Goal: Task Accomplishment & Management: Use online tool/utility

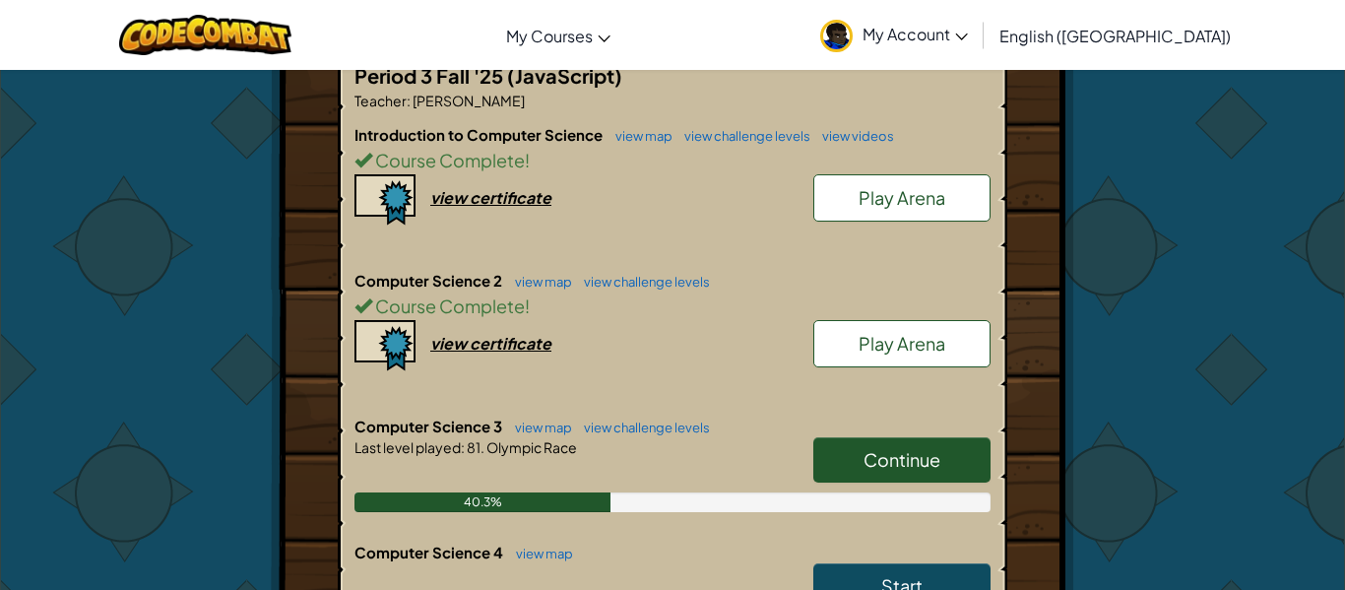
scroll to position [597, 0]
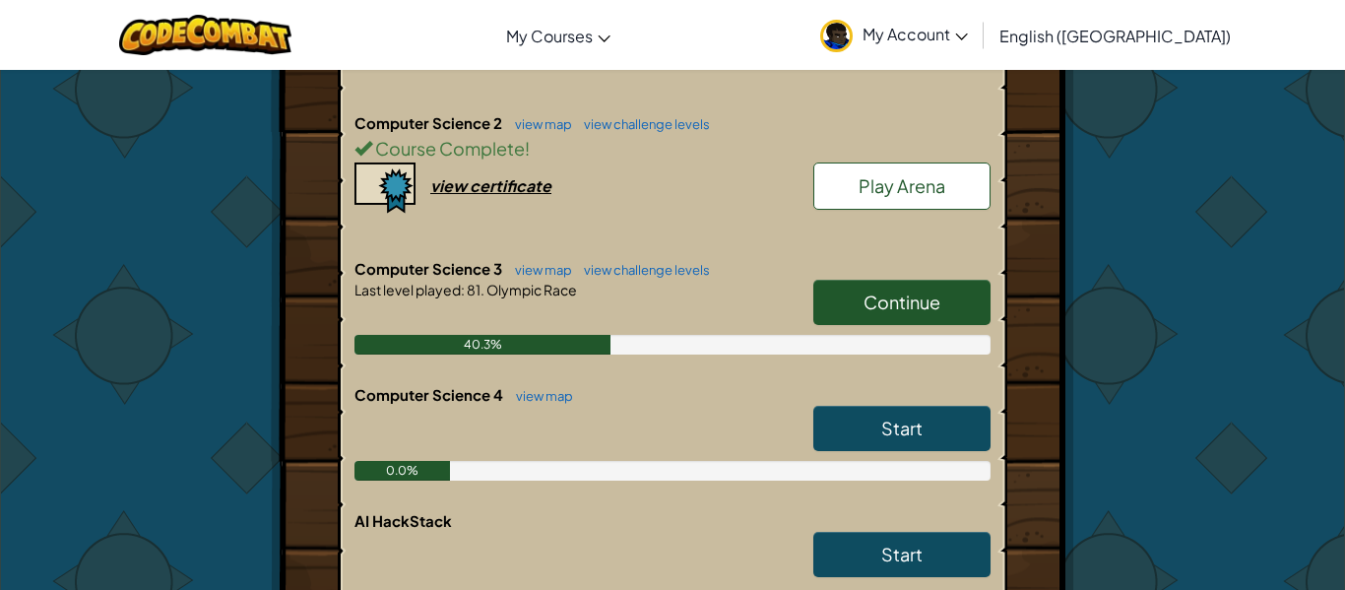
click at [904, 290] on span "Continue" at bounding box center [902, 301] width 77 height 23
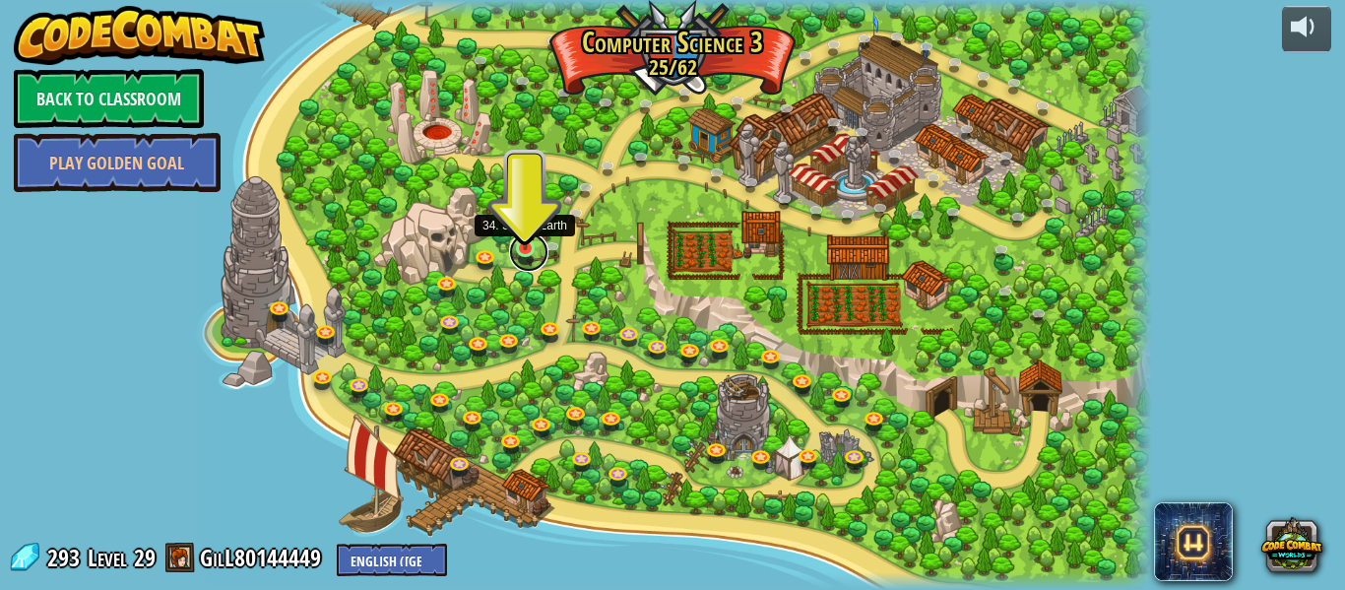
click at [526, 255] on link at bounding box center [528, 251] width 39 height 39
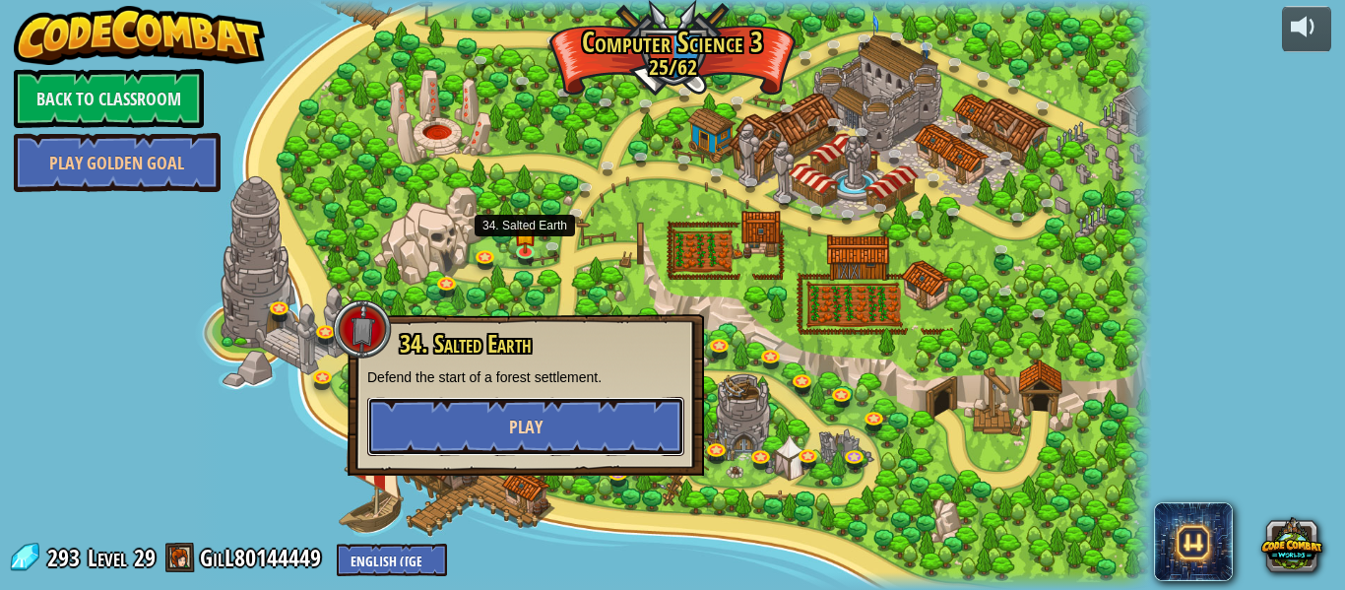
click at [596, 415] on button "Play" at bounding box center [525, 426] width 317 height 59
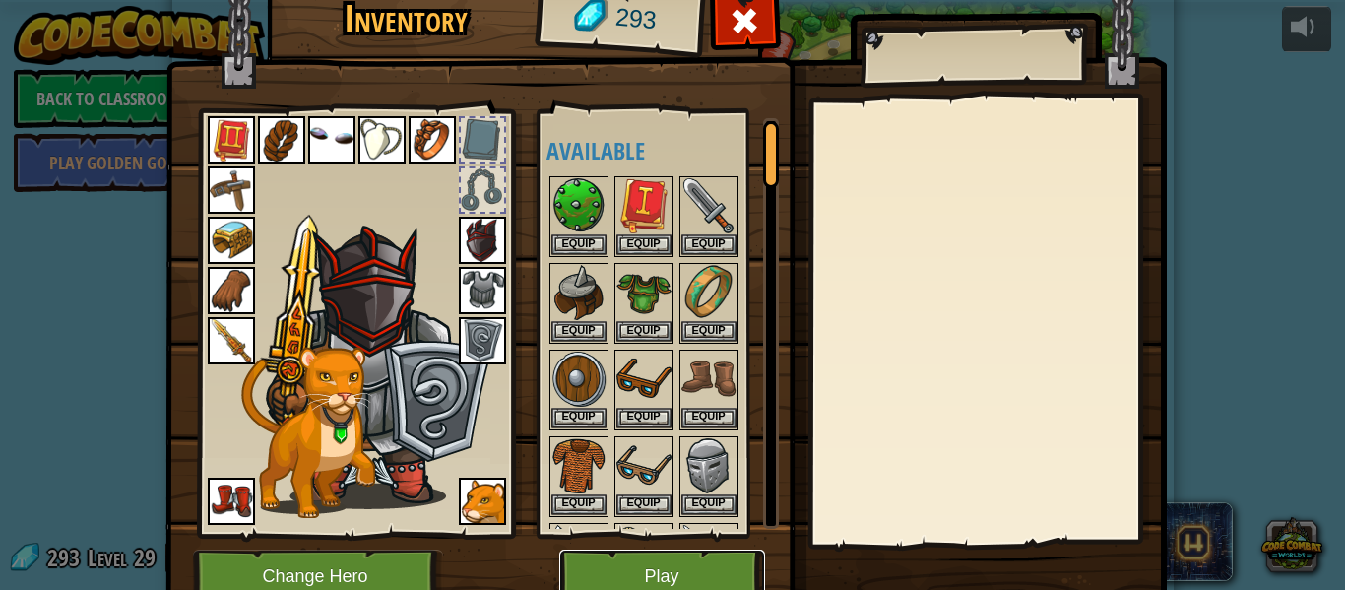
click at [665, 558] on button "Play" at bounding box center [662, 576] width 206 height 54
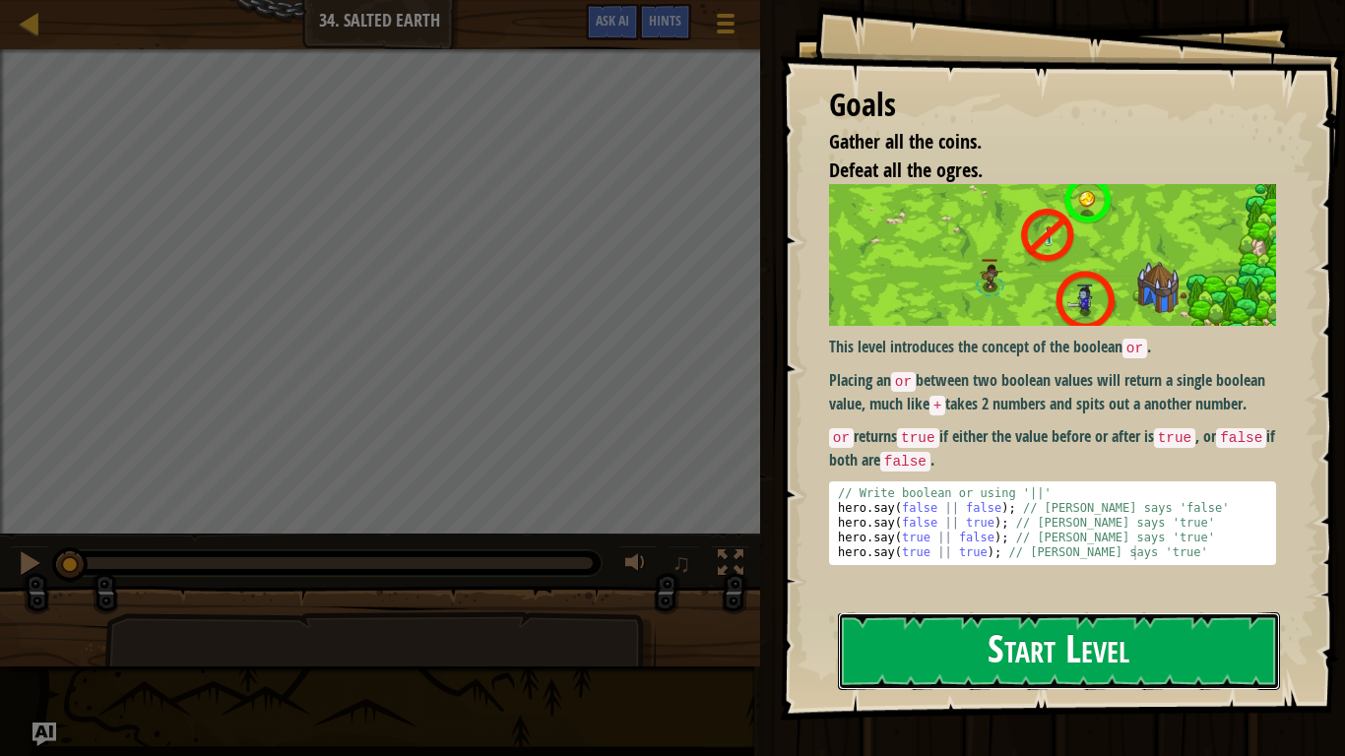
click at [1013, 589] on button "Start Level" at bounding box center [1059, 651] width 442 height 78
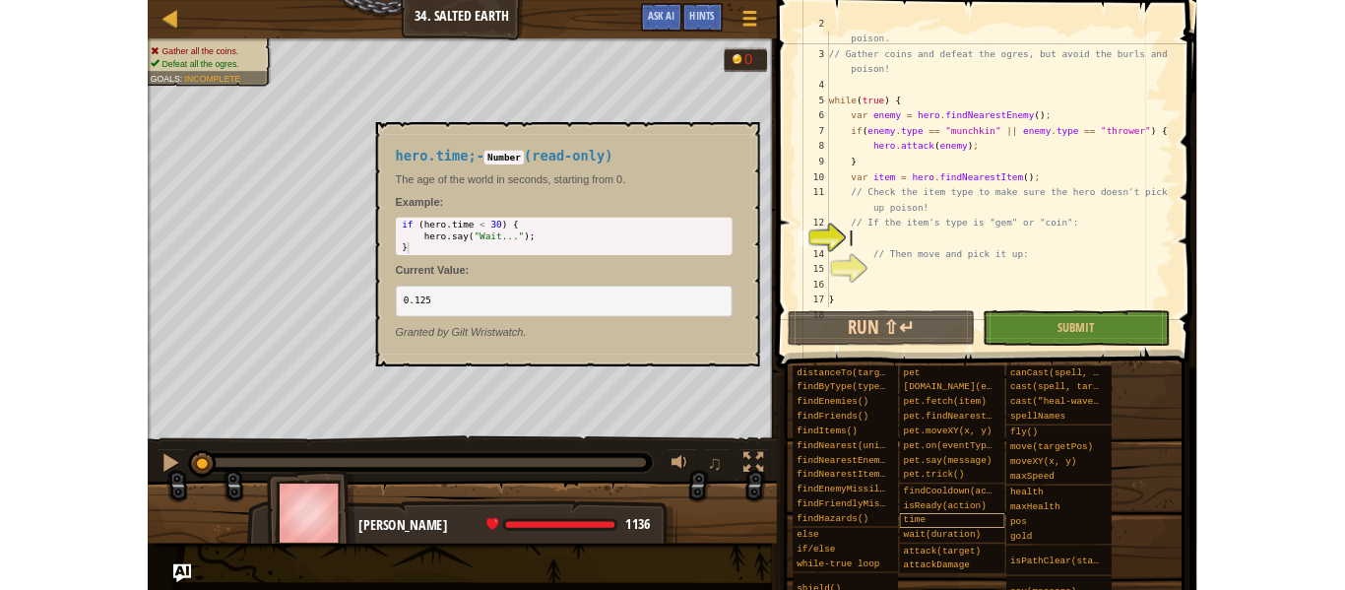
scroll to position [59, 0]
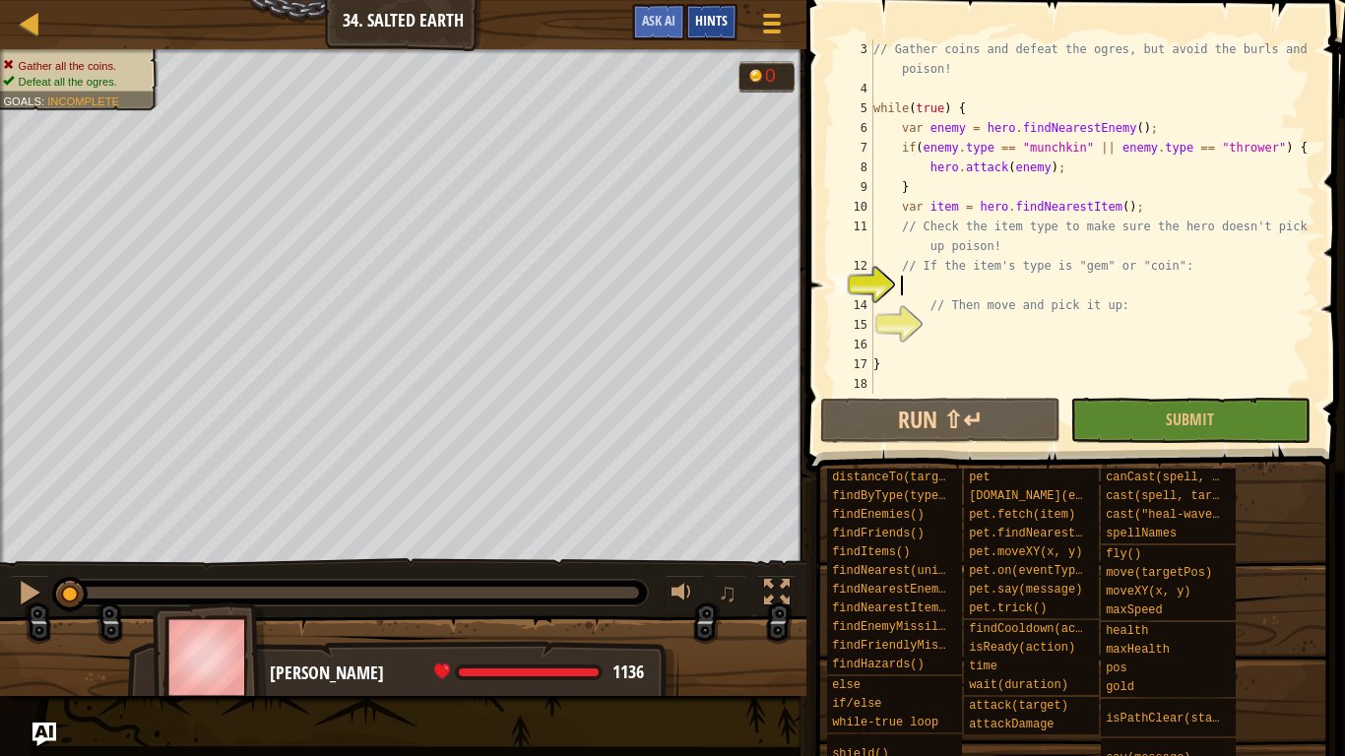
click at [690, 28] on div "Hints" at bounding box center [711, 22] width 52 height 36
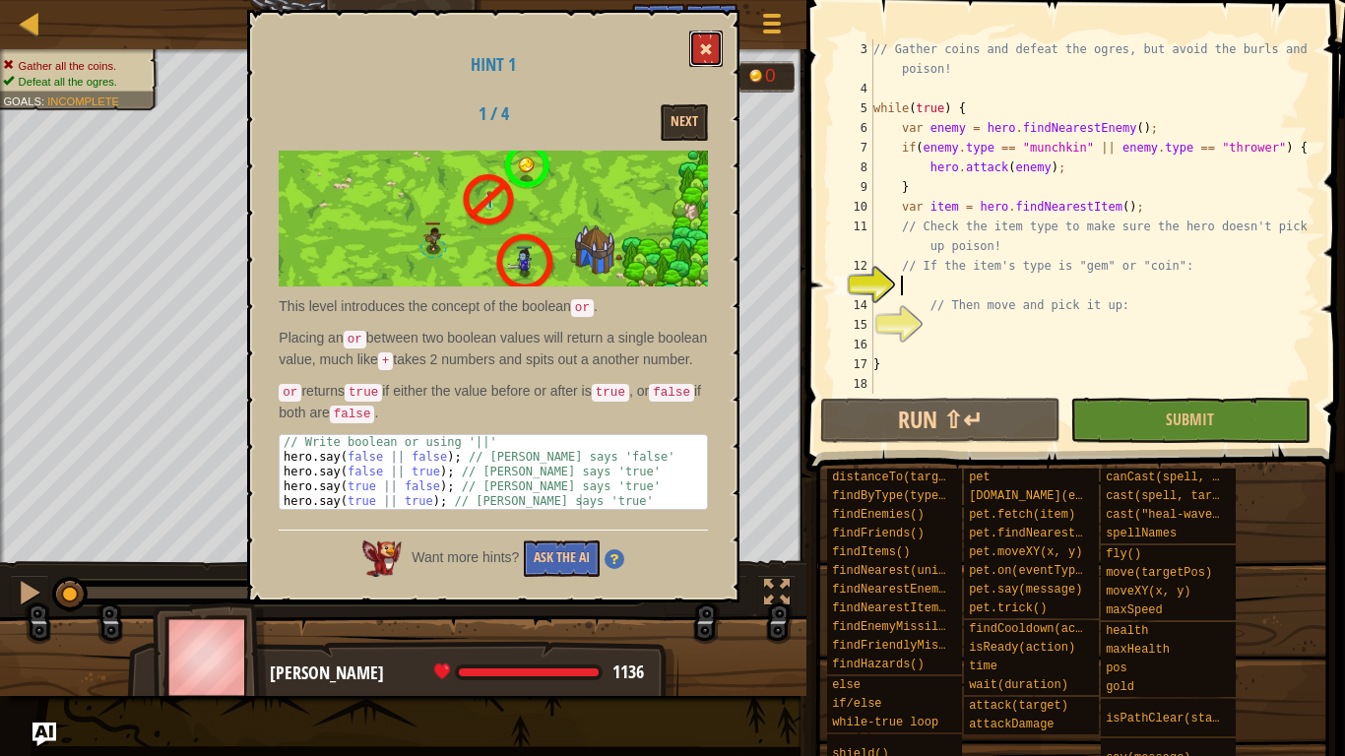
click at [718, 58] on button at bounding box center [705, 49] width 33 height 36
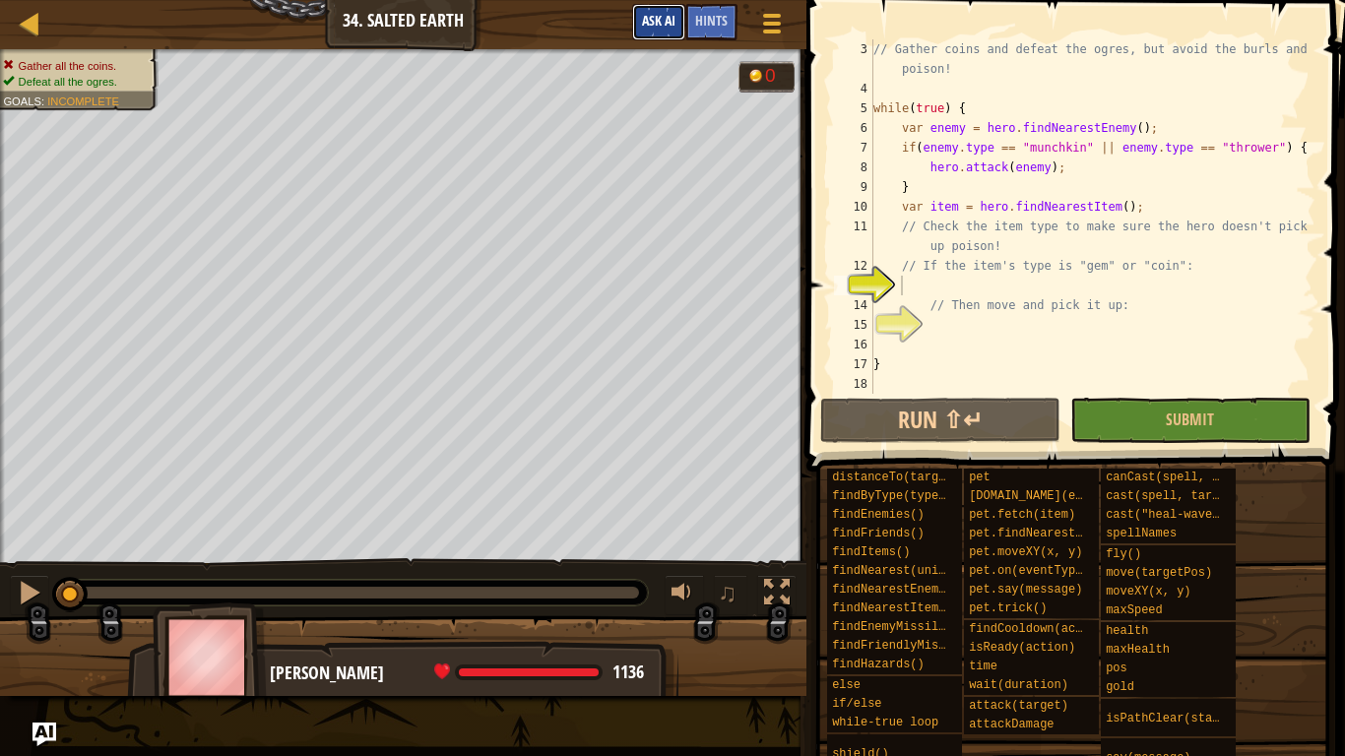
click at [662, 14] on span "Ask AI" at bounding box center [658, 20] width 33 height 19
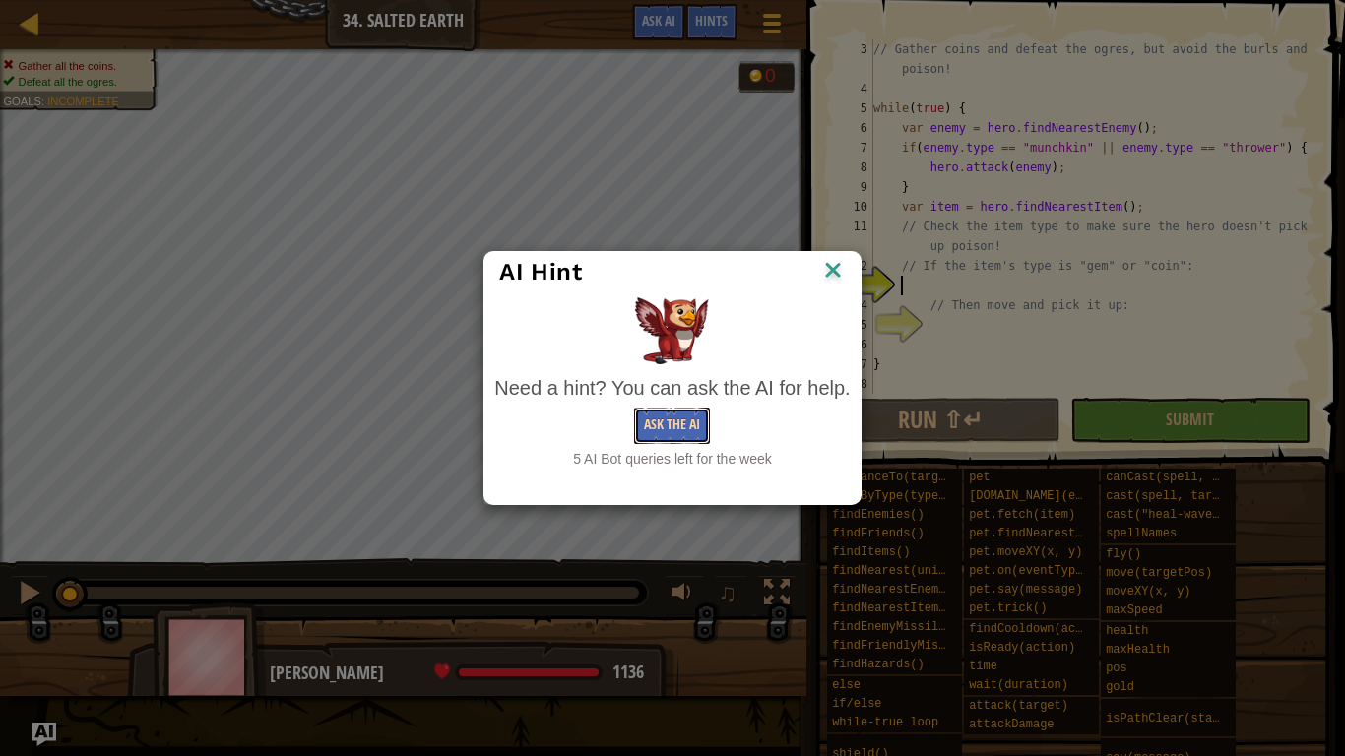
click at [694, 422] on button "Ask the AI" at bounding box center [672, 426] width 76 height 36
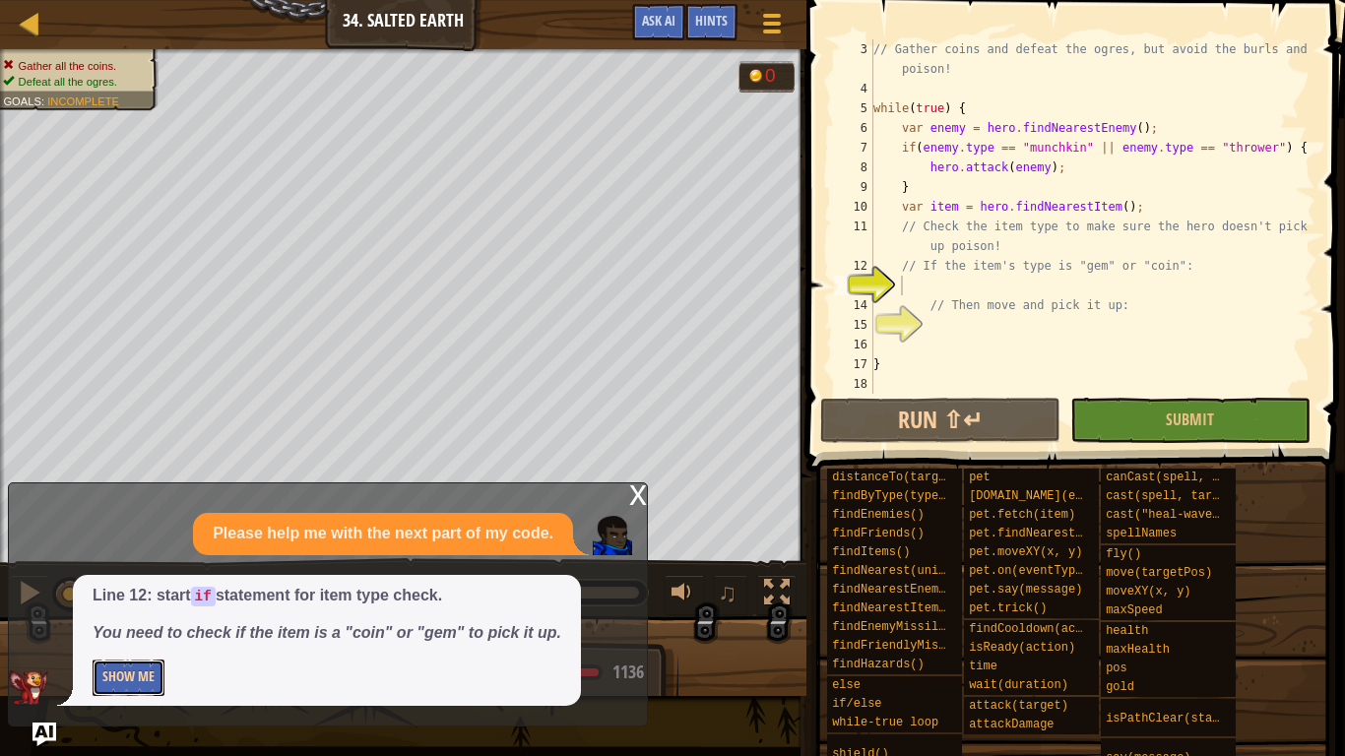
click at [151, 589] on button "Show Me" at bounding box center [129, 678] width 72 height 36
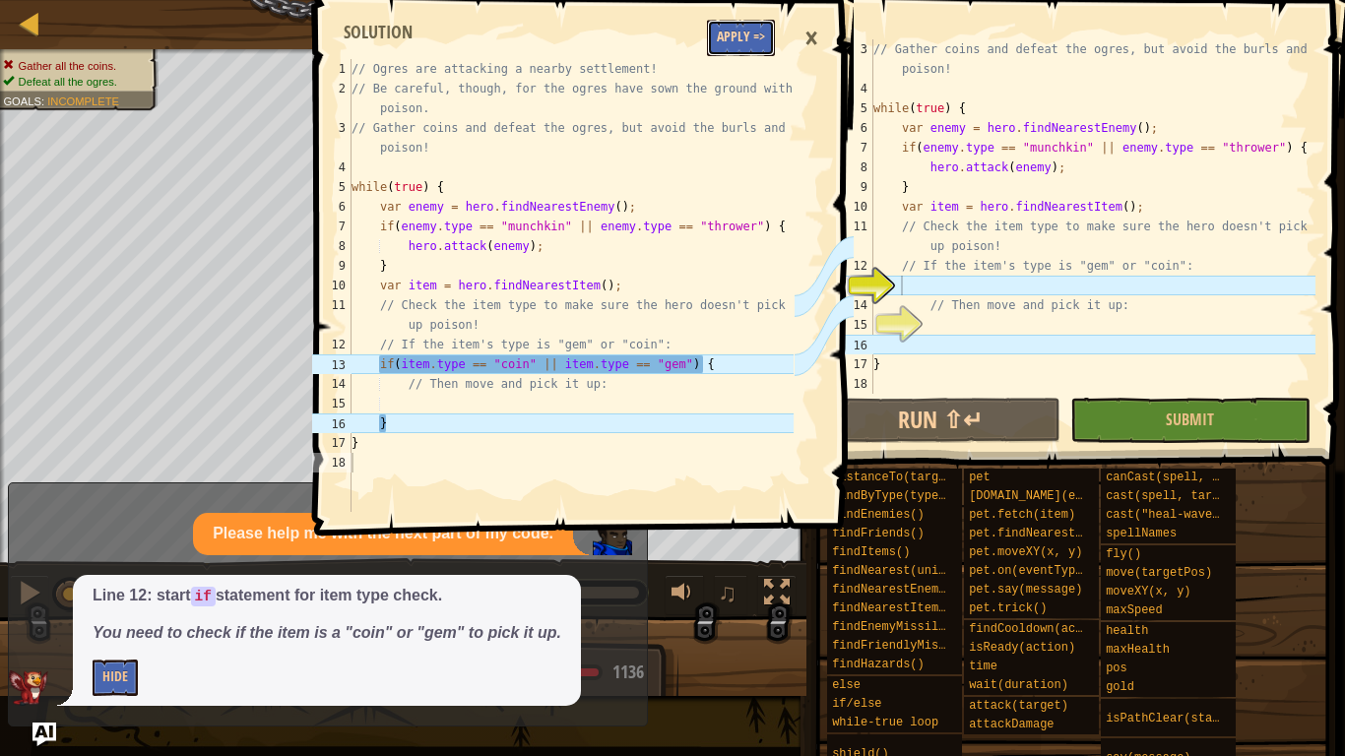
click at [763, 38] on button "Apply =>" at bounding box center [741, 38] width 68 height 36
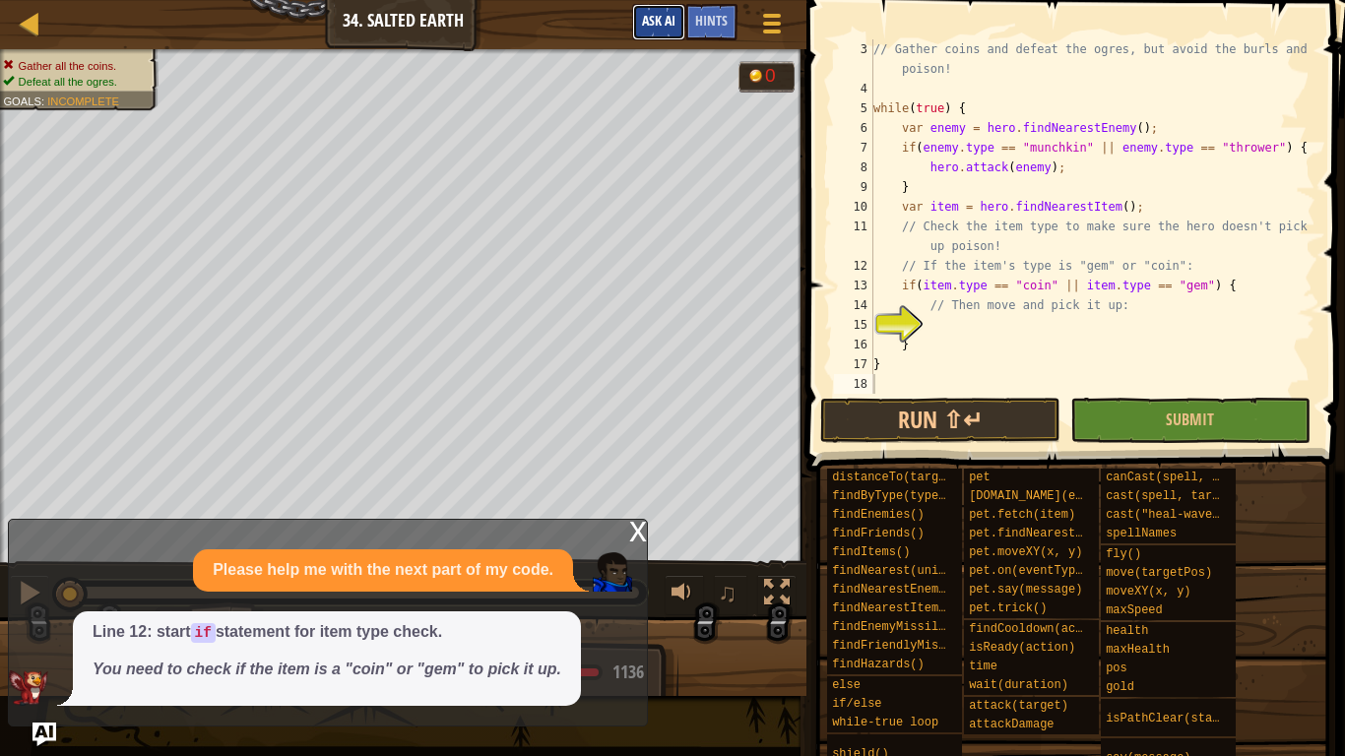
click at [653, 32] on button "Ask AI" at bounding box center [658, 22] width 53 height 36
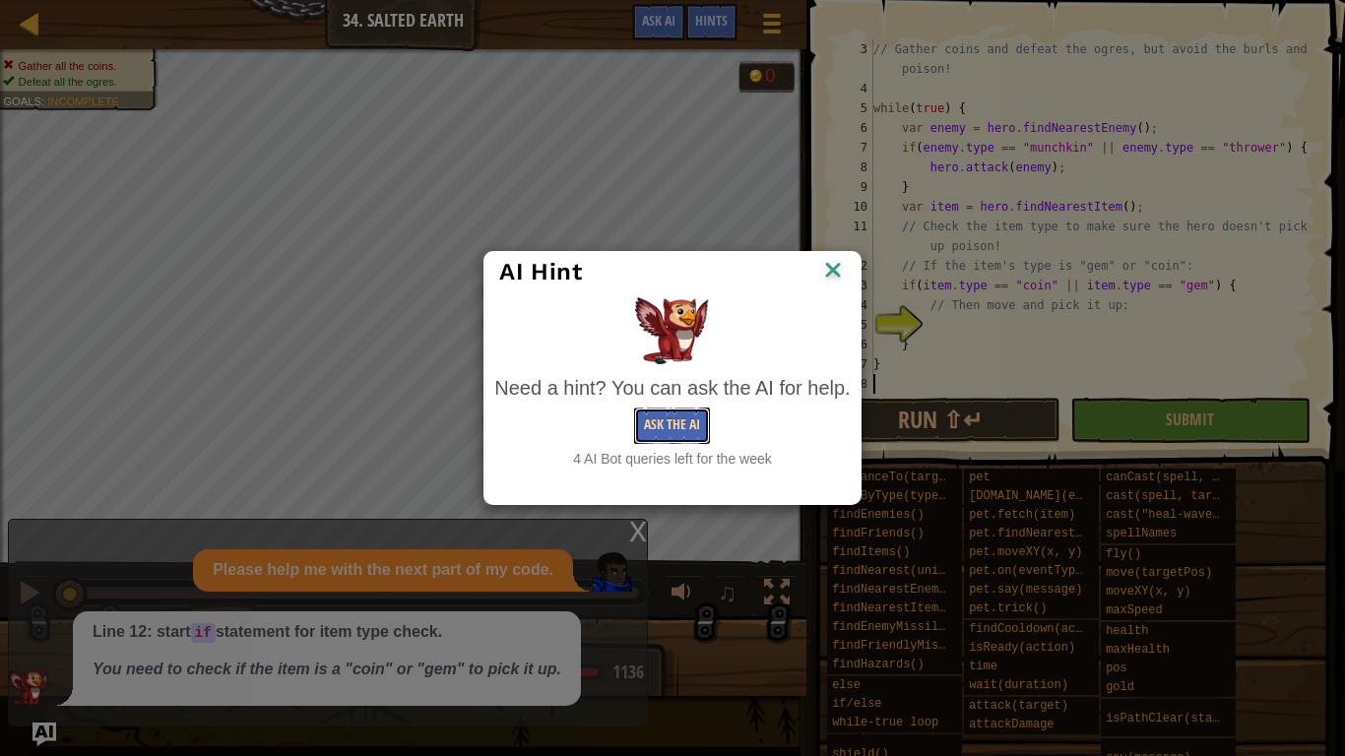
click at [654, 437] on button "Ask the AI" at bounding box center [672, 426] width 76 height 36
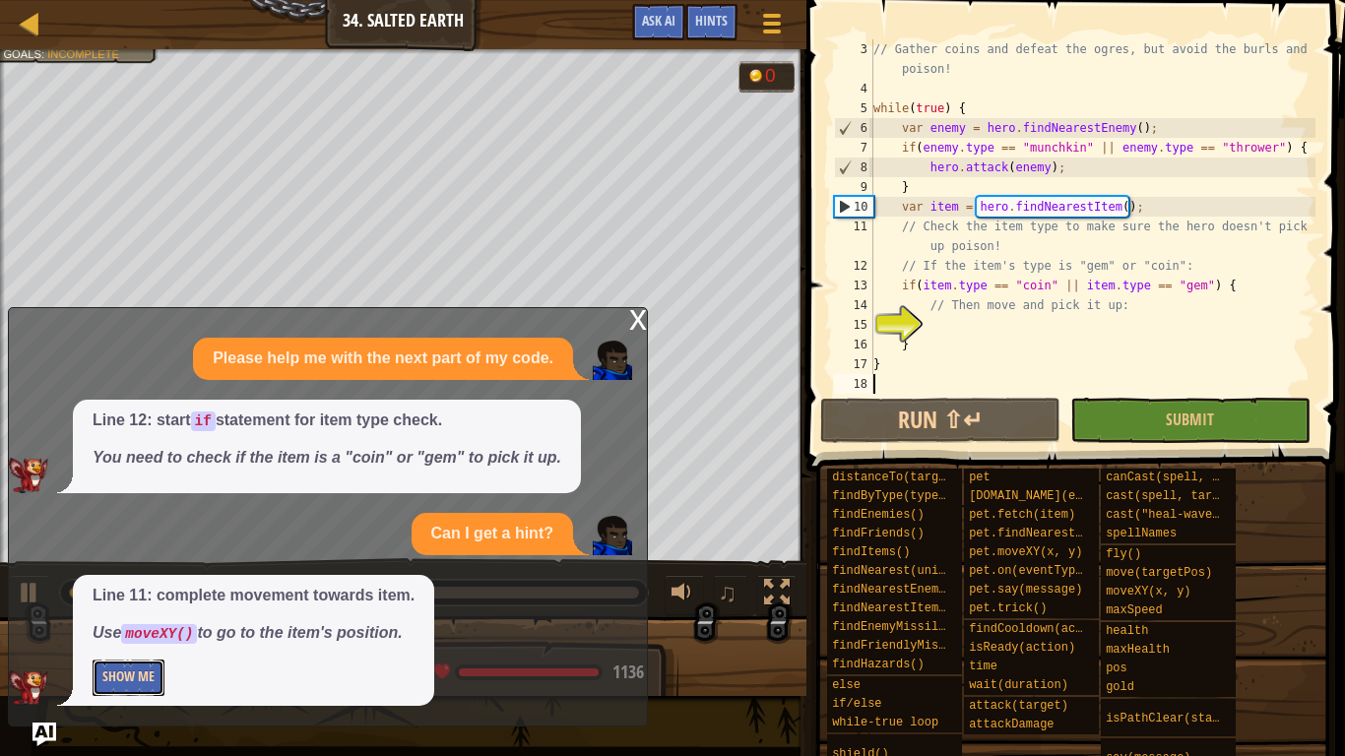
click at [97, 589] on button "Show Me" at bounding box center [129, 678] width 72 height 36
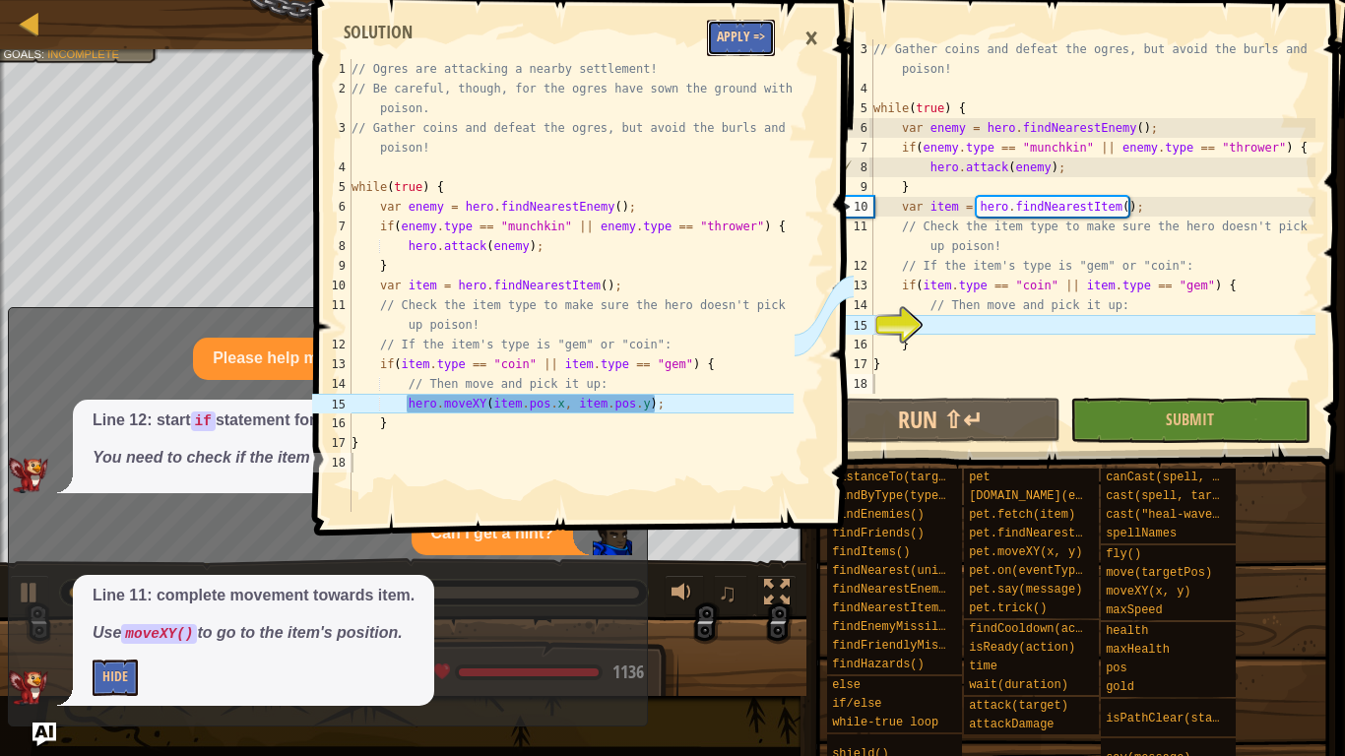
click at [728, 51] on button "Apply =>" at bounding box center [741, 38] width 68 height 36
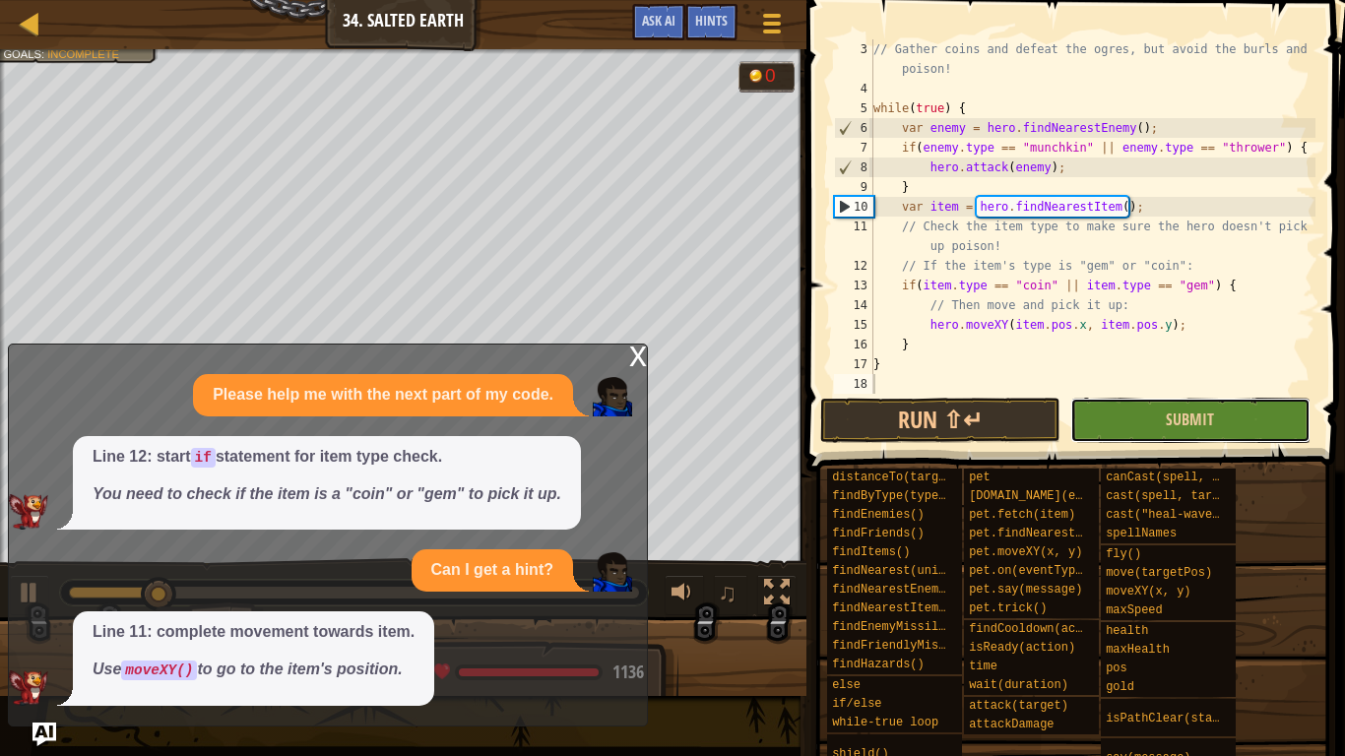
click at [1161, 399] on button "Submit" at bounding box center [1190, 420] width 240 height 45
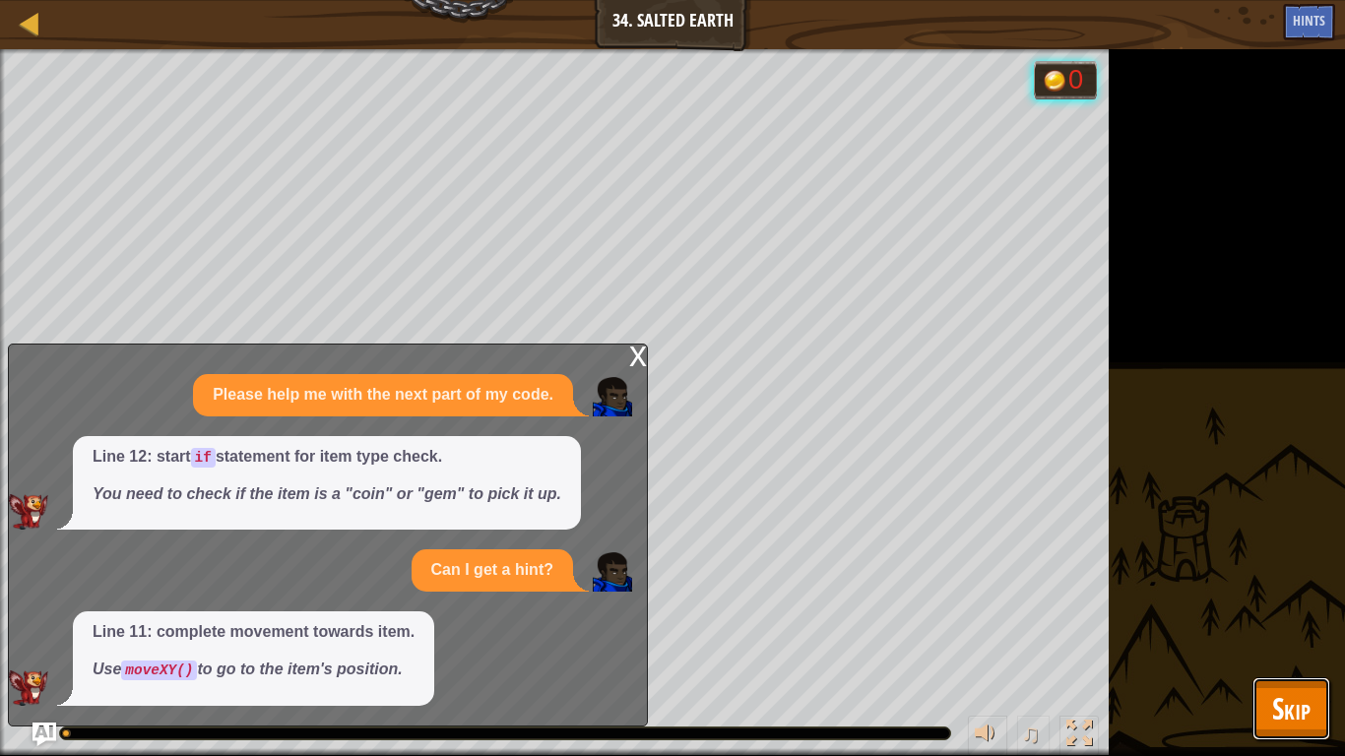
click at [1309, 589] on span "Skip" at bounding box center [1291, 708] width 38 height 40
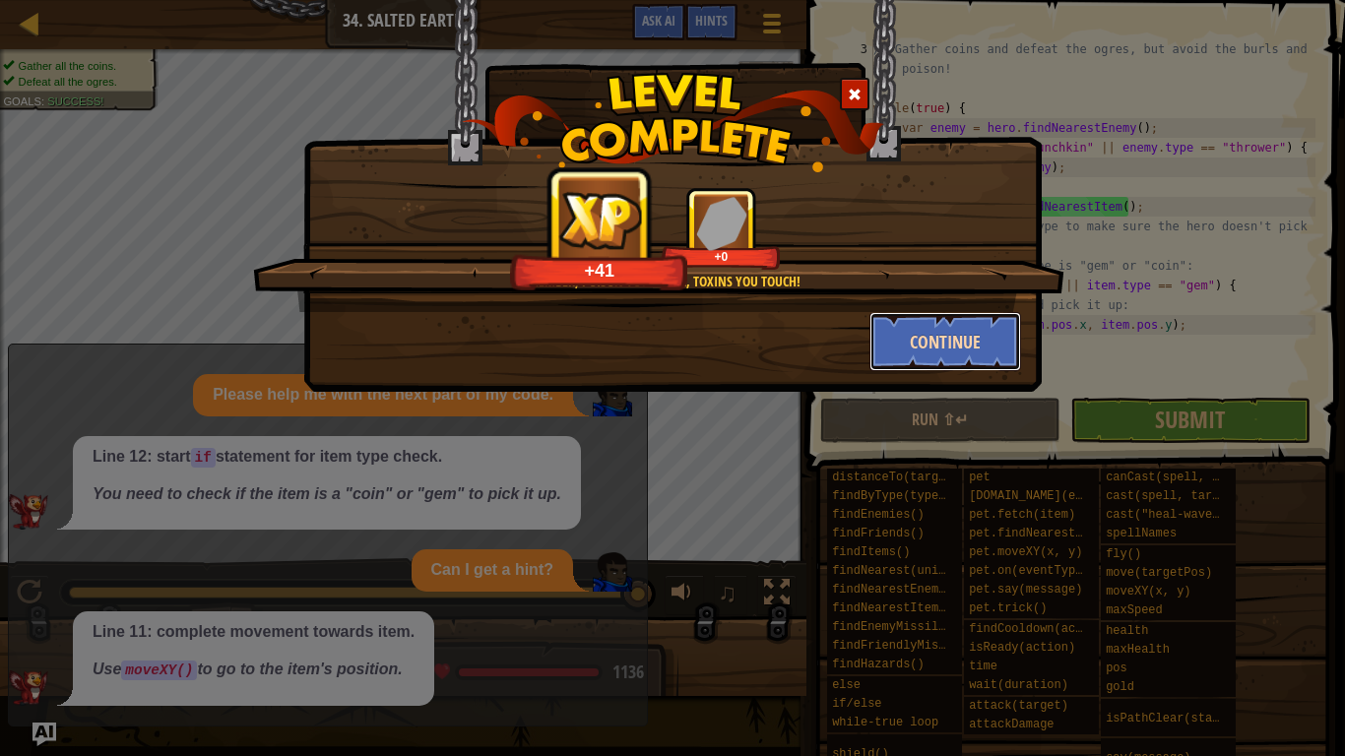
click at [933, 336] on button "Continue" at bounding box center [945, 341] width 153 height 59
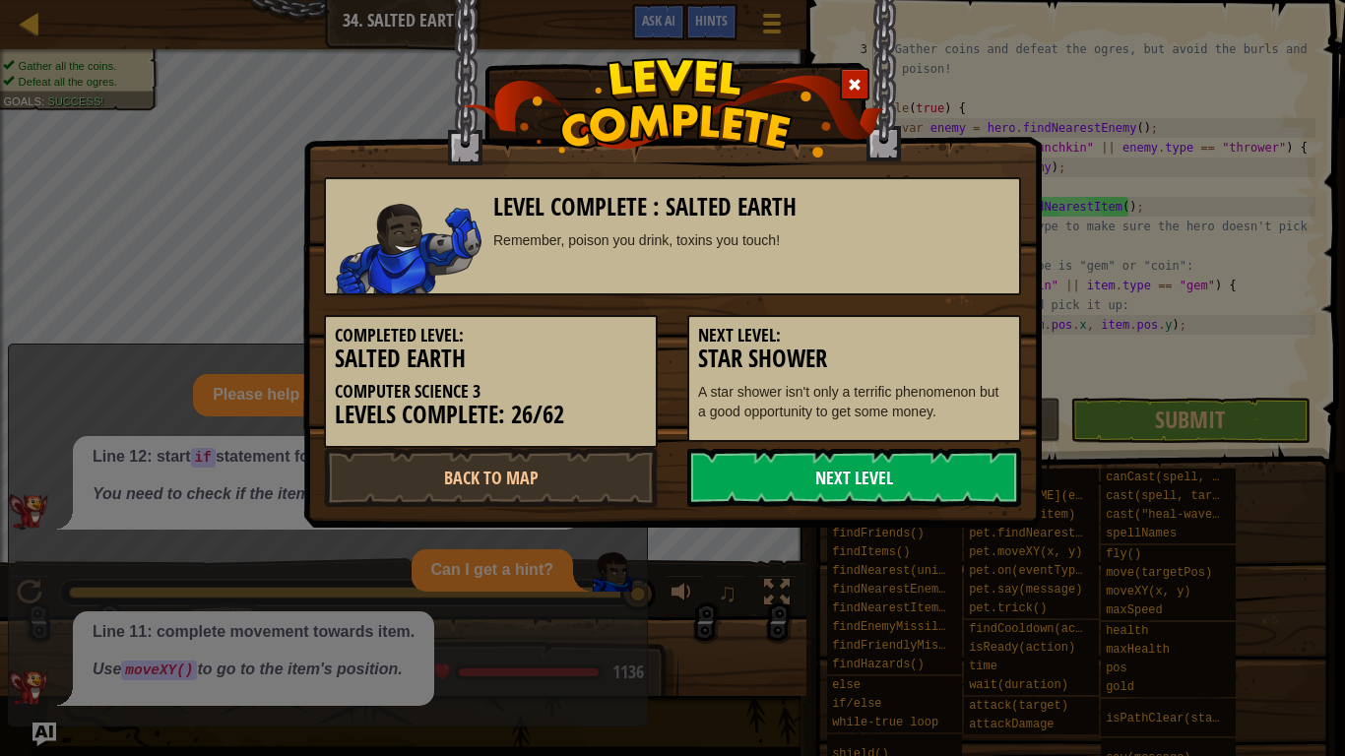
click at [951, 467] on link "Next Level" at bounding box center [854, 477] width 334 height 59
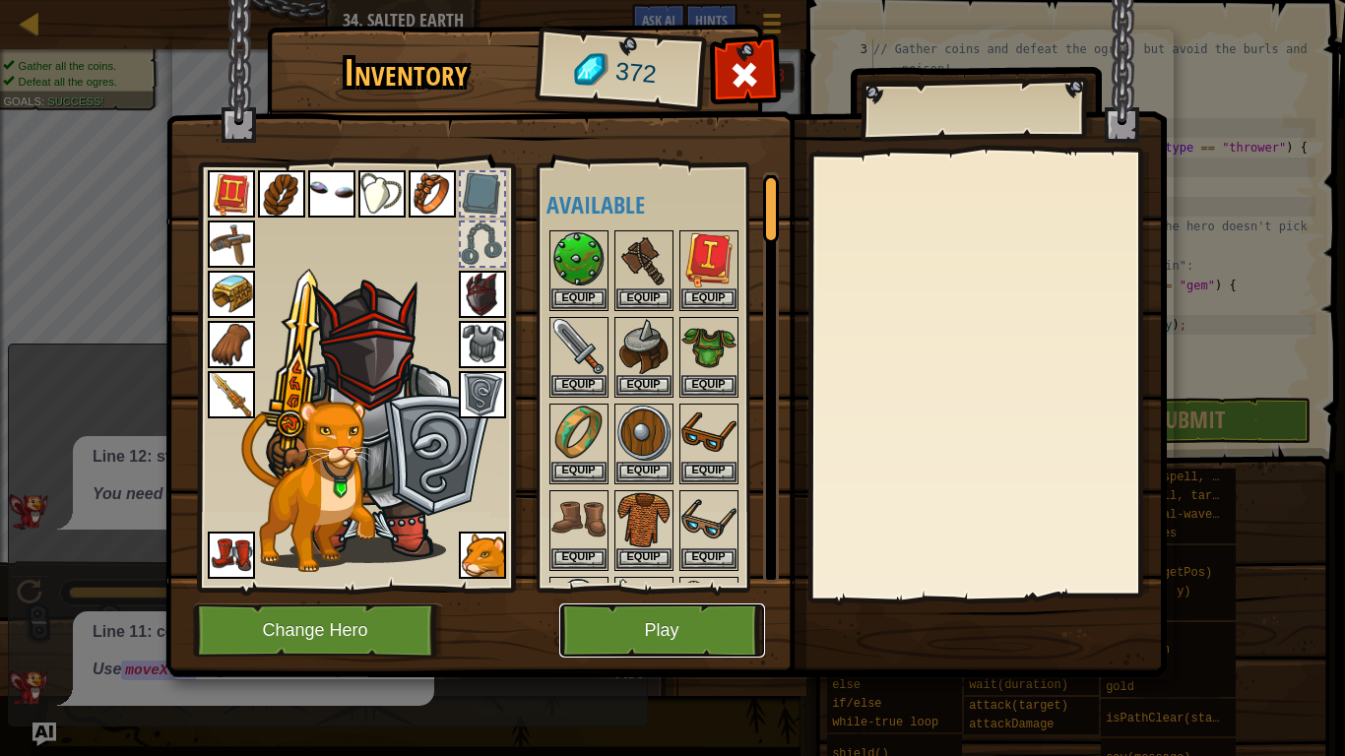
click at [694, 589] on button "Play" at bounding box center [662, 631] width 206 height 54
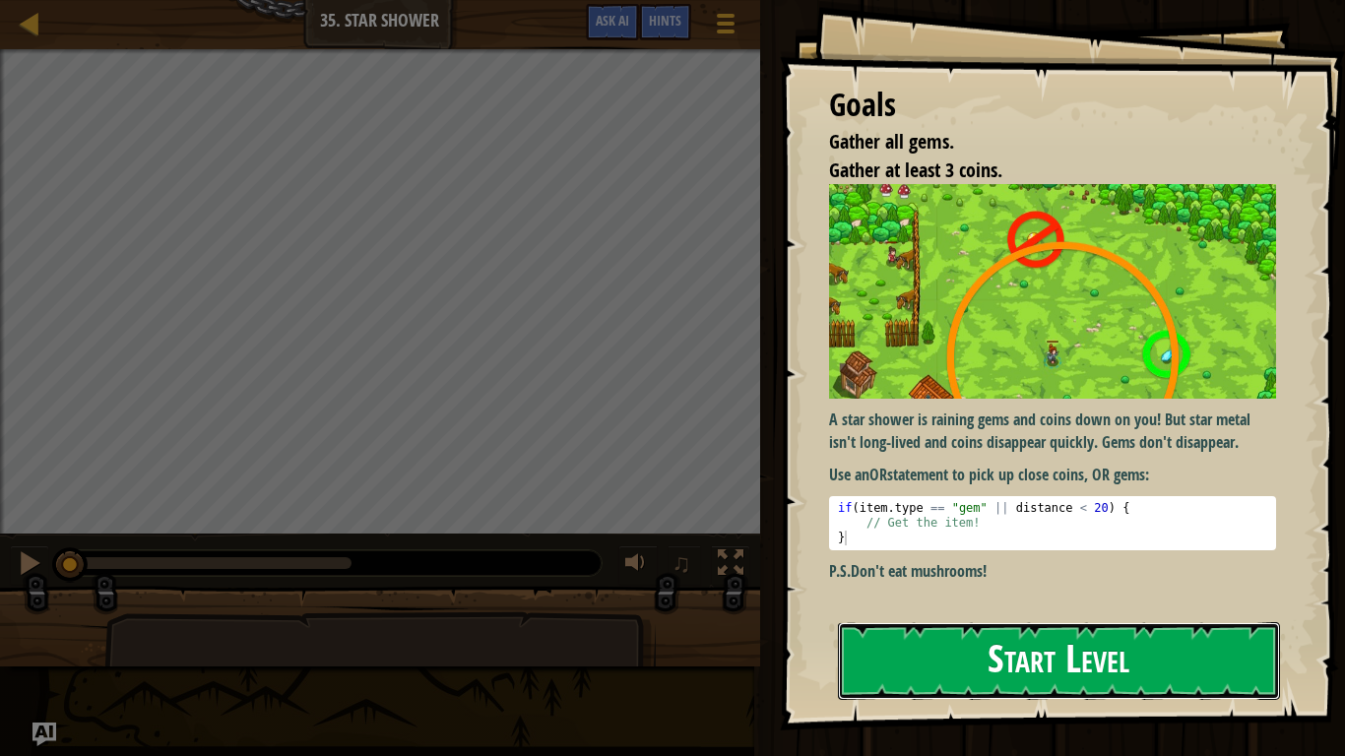
click at [976, 589] on button "Start Level" at bounding box center [1059, 661] width 442 height 78
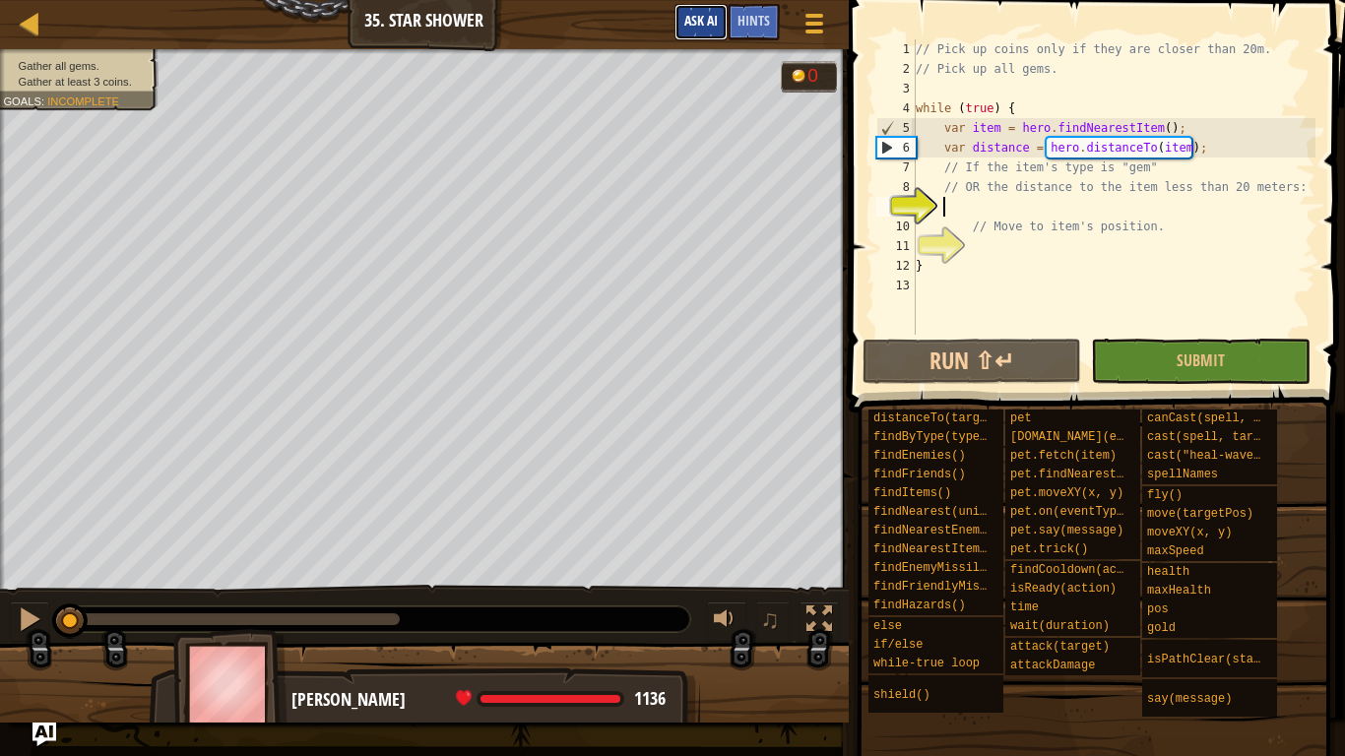
click at [691, 34] on button "Ask AI" at bounding box center [700, 22] width 53 height 36
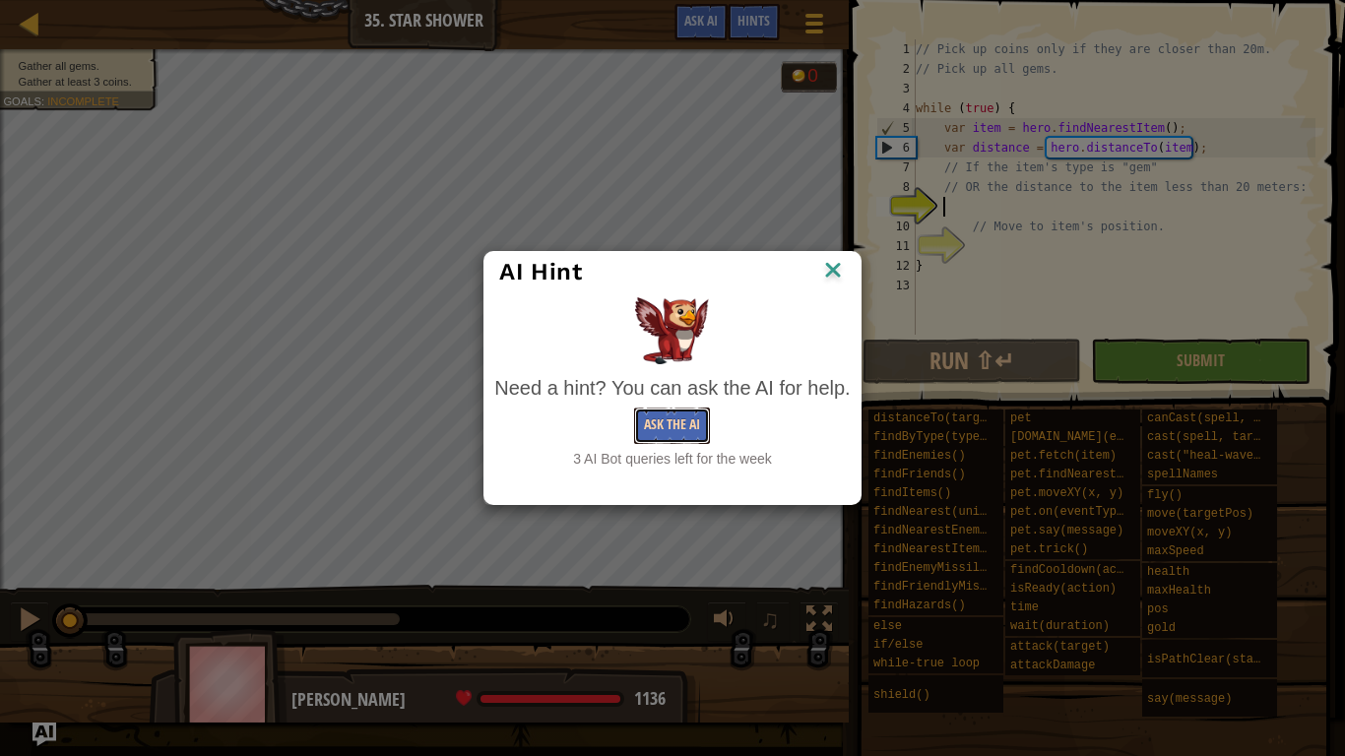
click at [692, 414] on button "Ask the AI" at bounding box center [672, 426] width 76 height 36
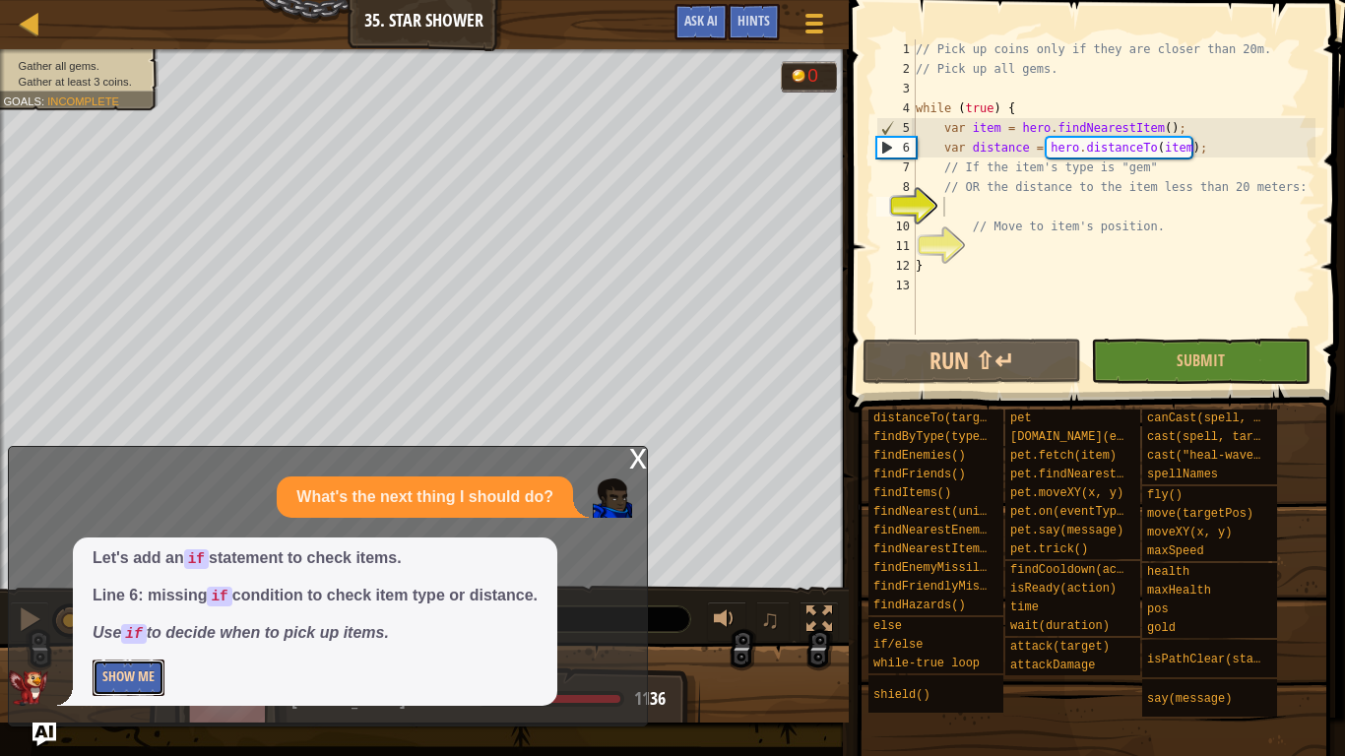
click at [111, 589] on button "Show Me" at bounding box center [129, 678] width 72 height 36
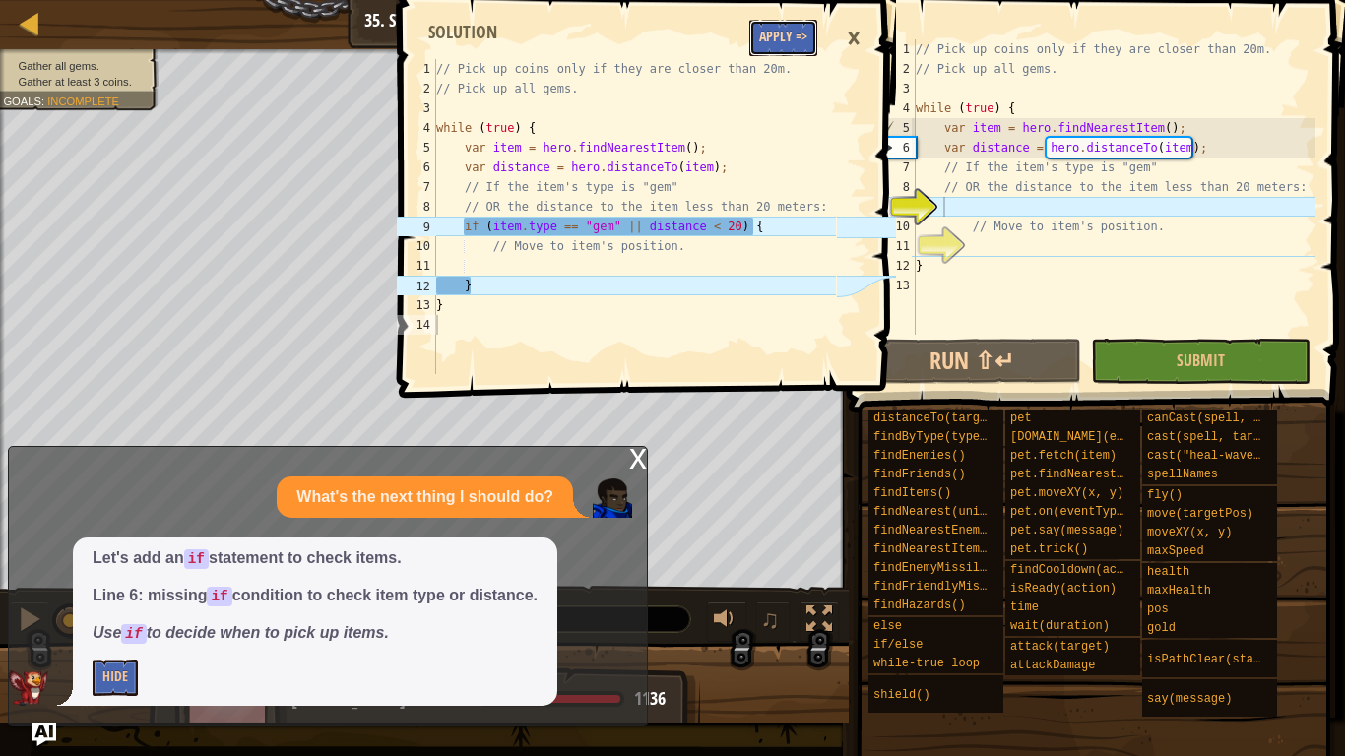
click at [774, 24] on button "Apply =>" at bounding box center [783, 38] width 68 height 36
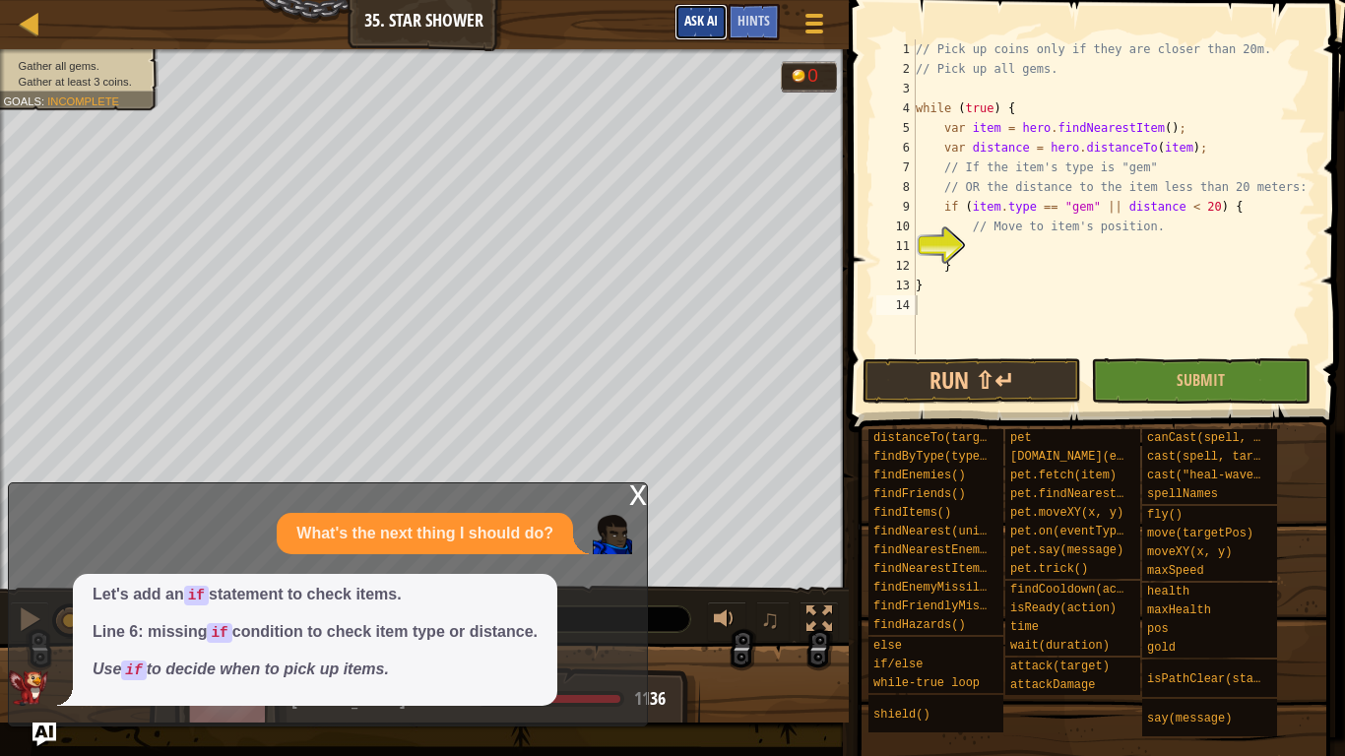
click at [682, 36] on button "Ask AI" at bounding box center [700, 22] width 53 height 36
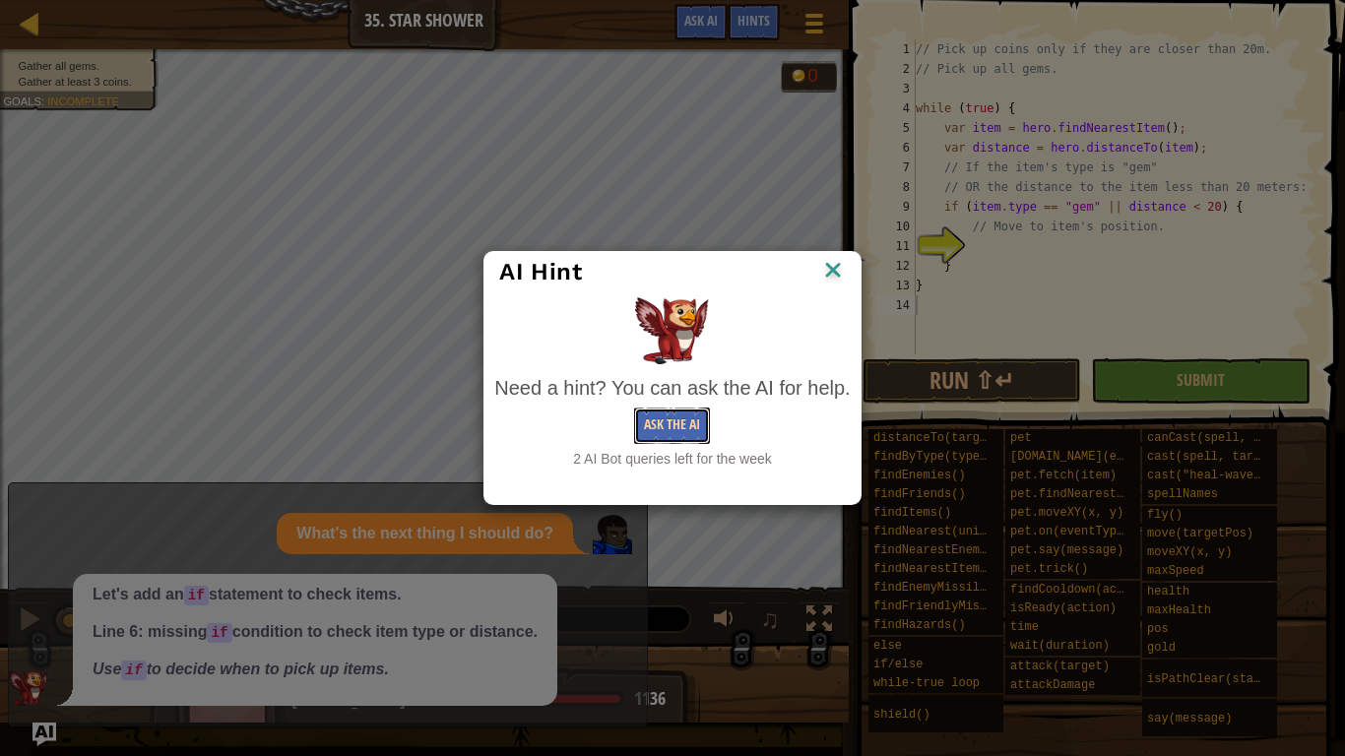
click at [683, 431] on button "Ask the AI" at bounding box center [672, 426] width 76 height 36
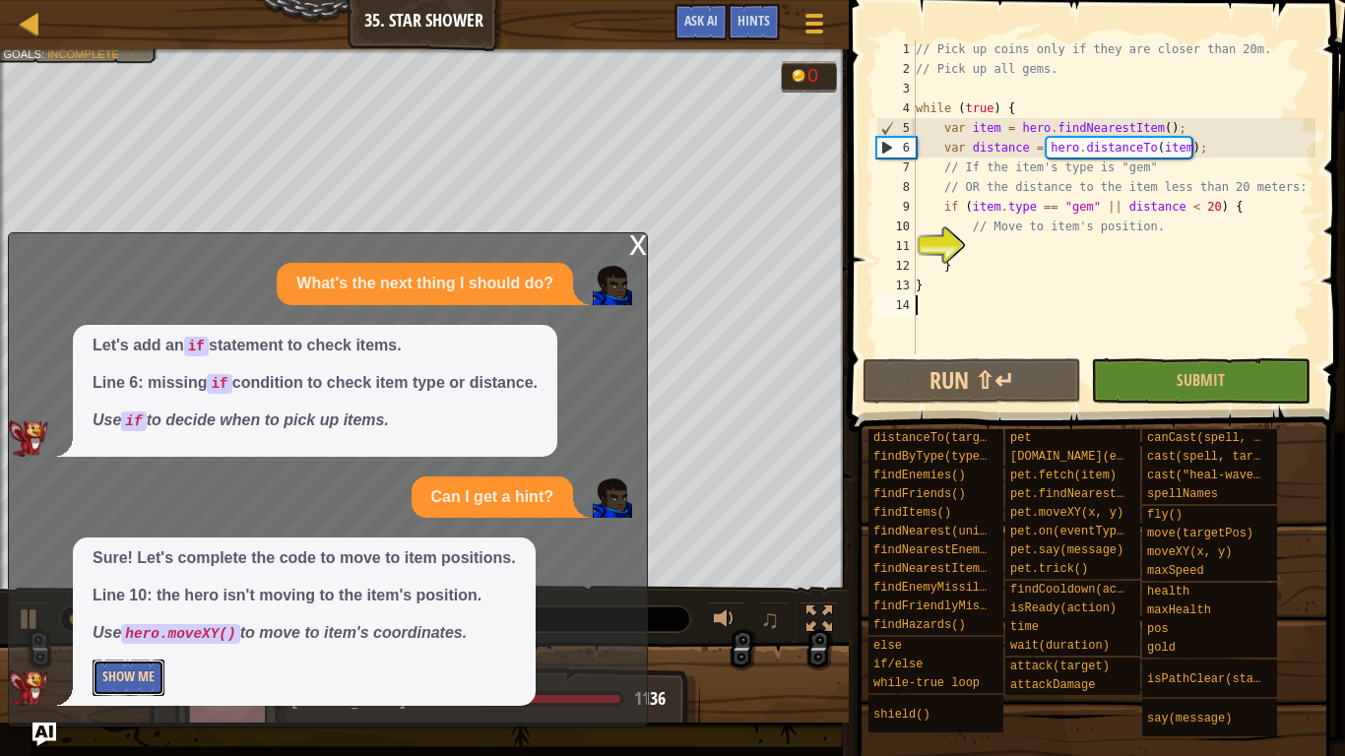
click at [126, 589] on button "Show Me" at bounding box center [129, 678] width 72 height 36
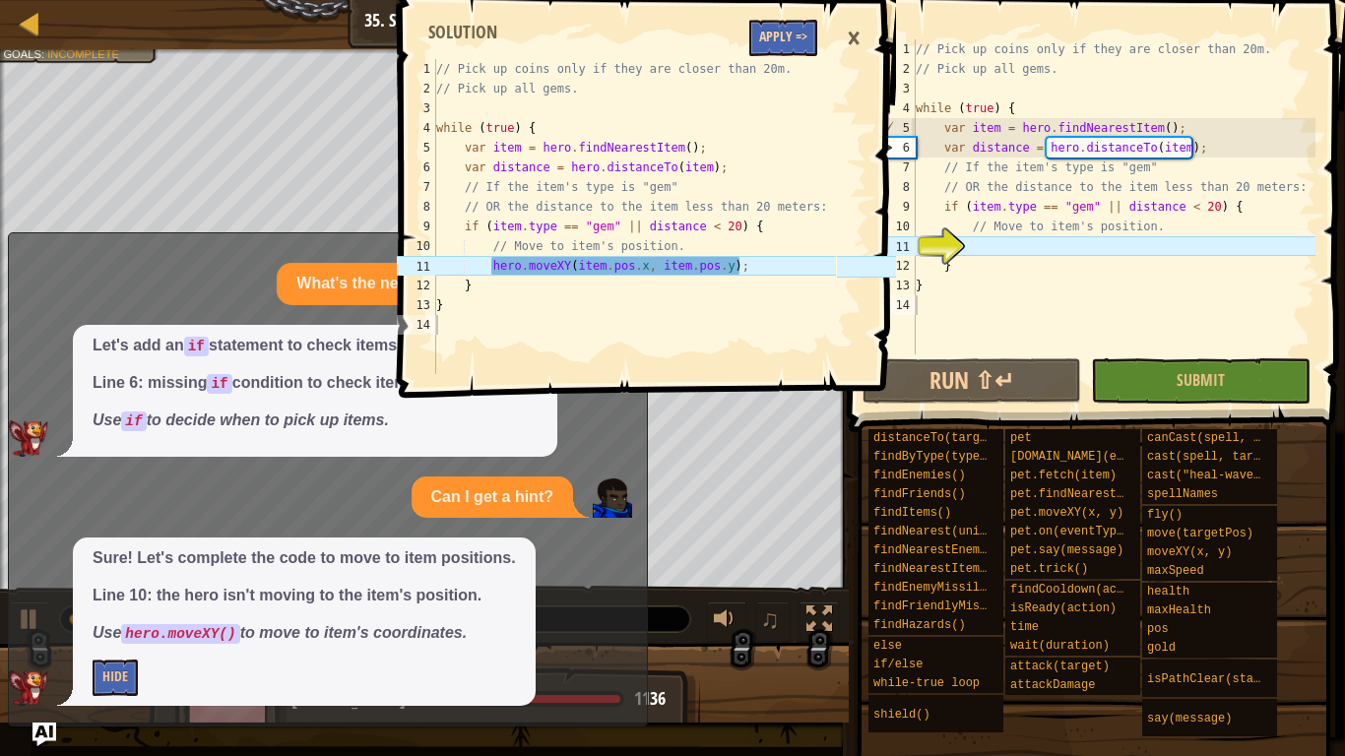
click at [780, 31] on button "Apply =>" at bounding box center [783, 38] width 68 height 36
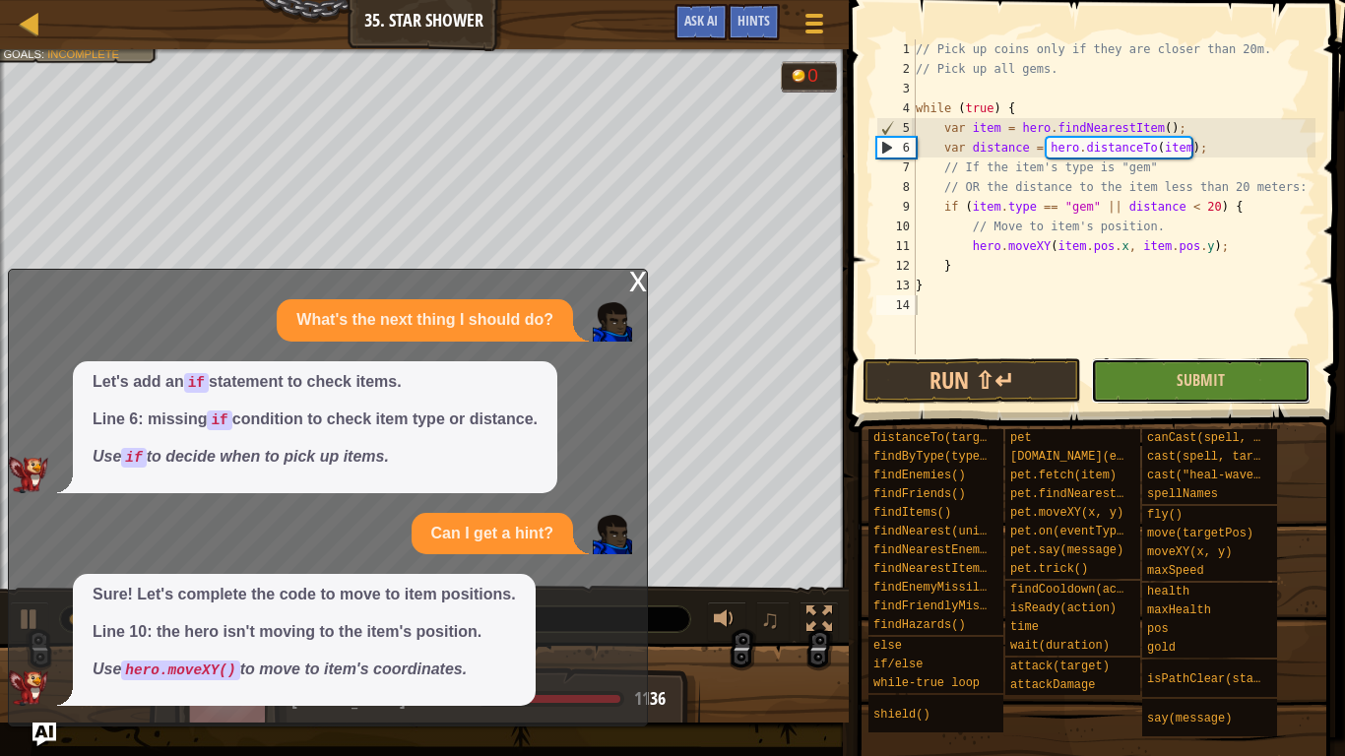
click at [1297, 402] on button "Submit" at bounding box center [1201, 380] width 220 height 45
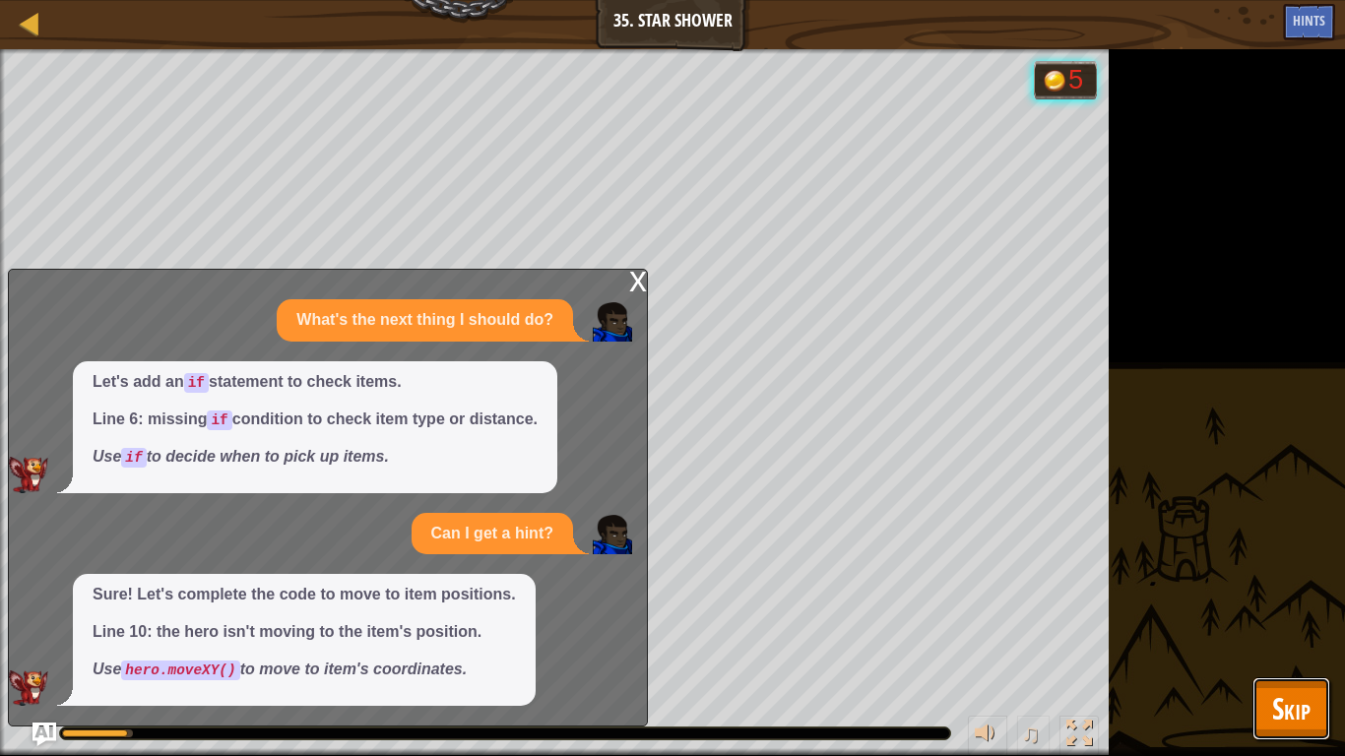
click at [1279, 589] on span "Skip" at bounding box center [1291, 708] width 38 height 40
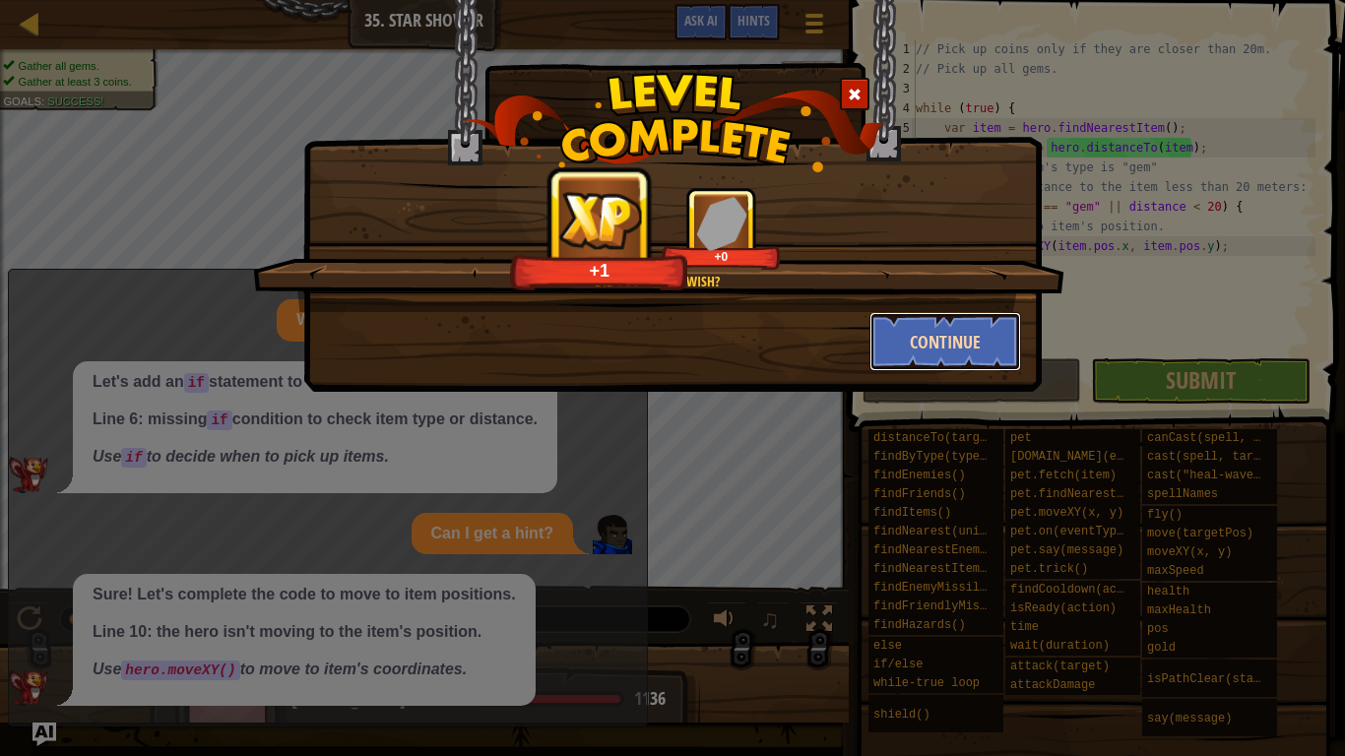
click at [909, 336] on button "Continue" at bounding box center [945, 341] width 153 height 59
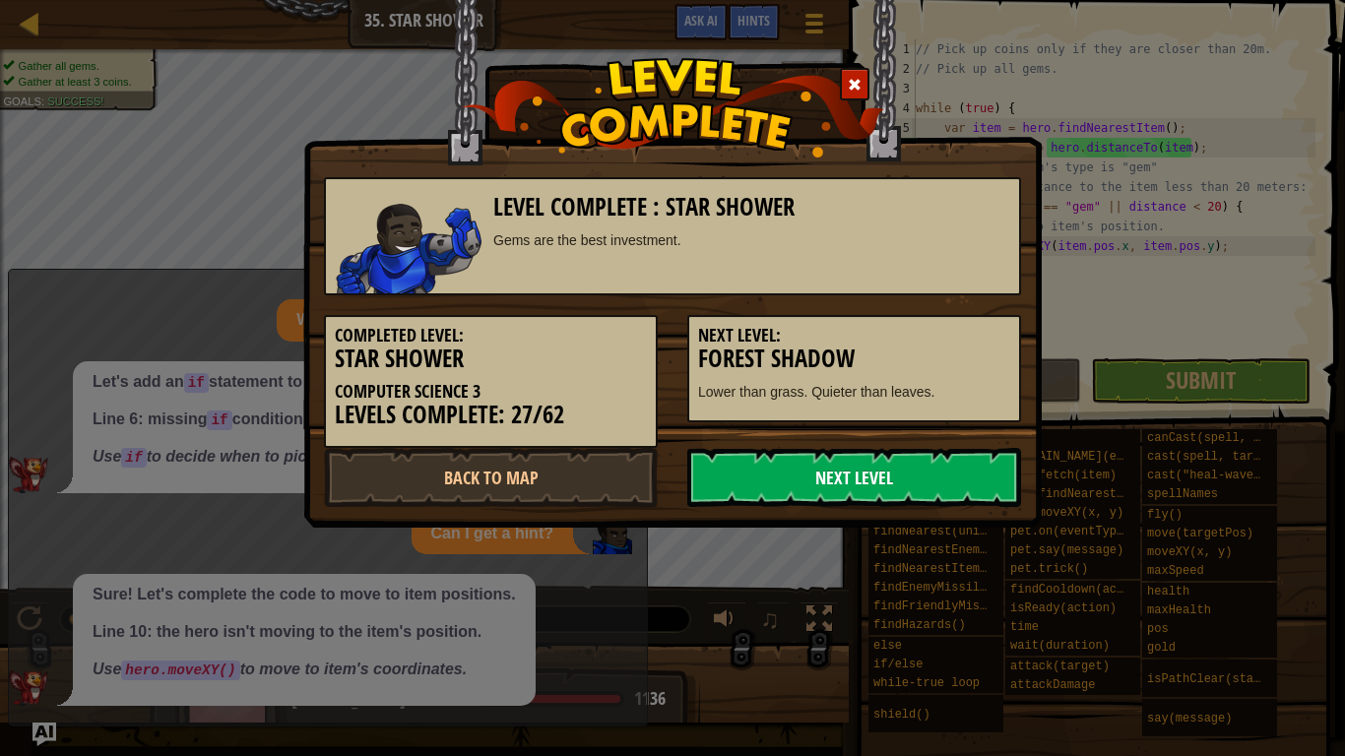
click at [880, 457] on link "Next Level" at bounding box center [854, 477] width 334 height 59
click at [929, 465] on link "Next Level" at bounding box center [854, 477] width 334 height 59
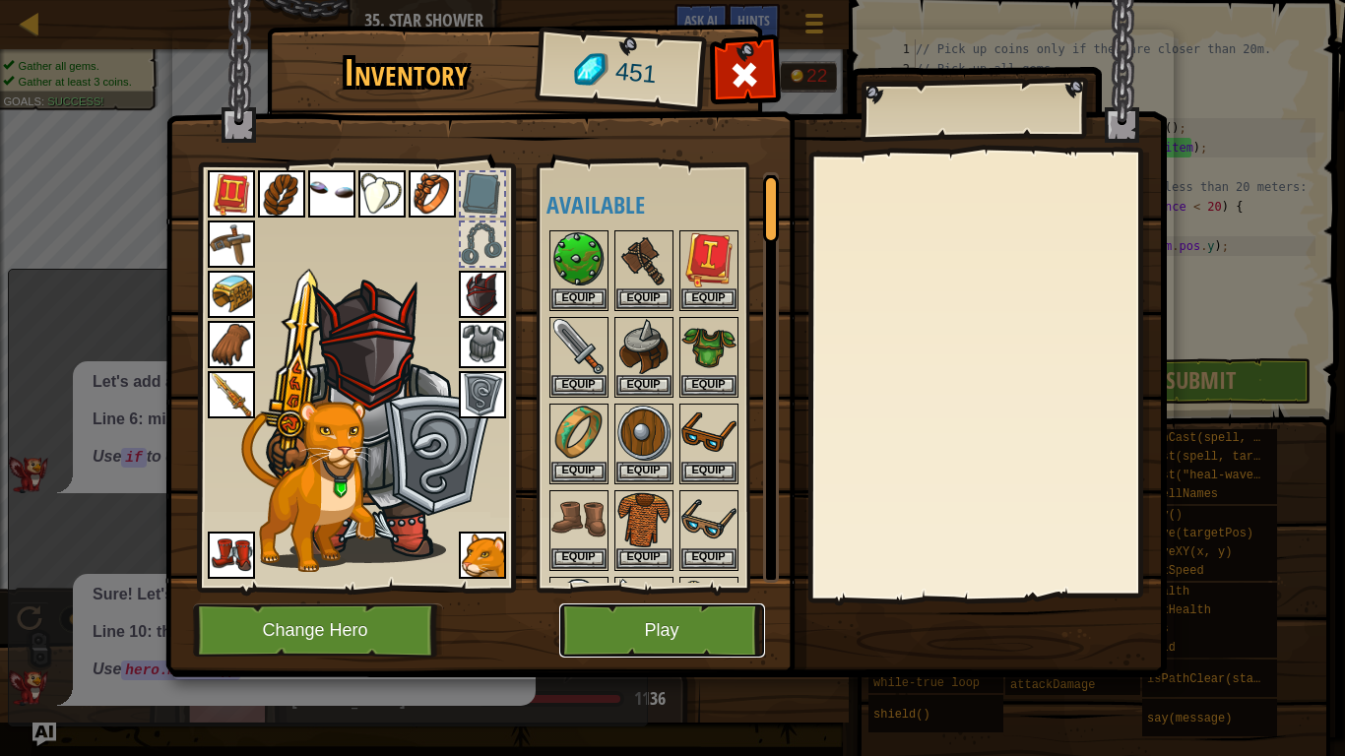
click at [710, 589] on button "Play" at bounding box center [662, 631] width 206 height 54
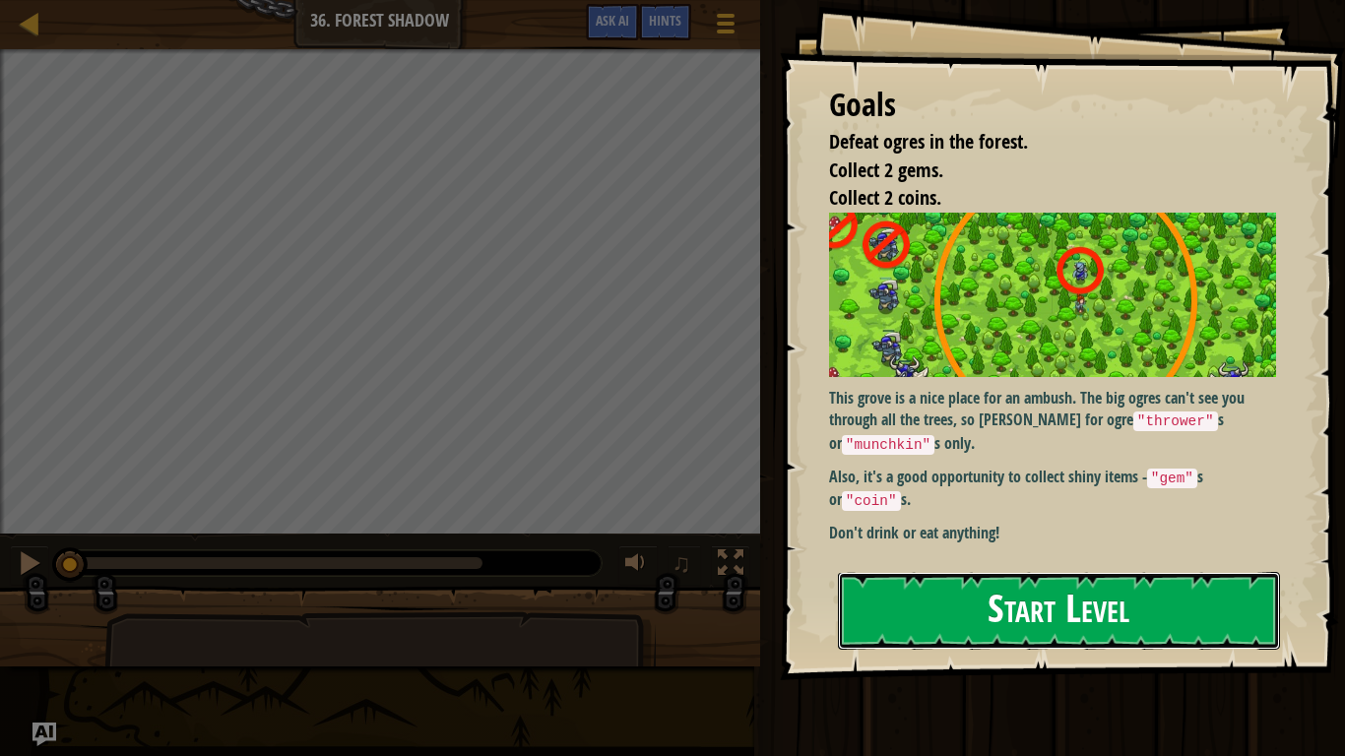
click at [842, 589] on button "Start Level" at bounding box center [1059, 611] width 442 height 78
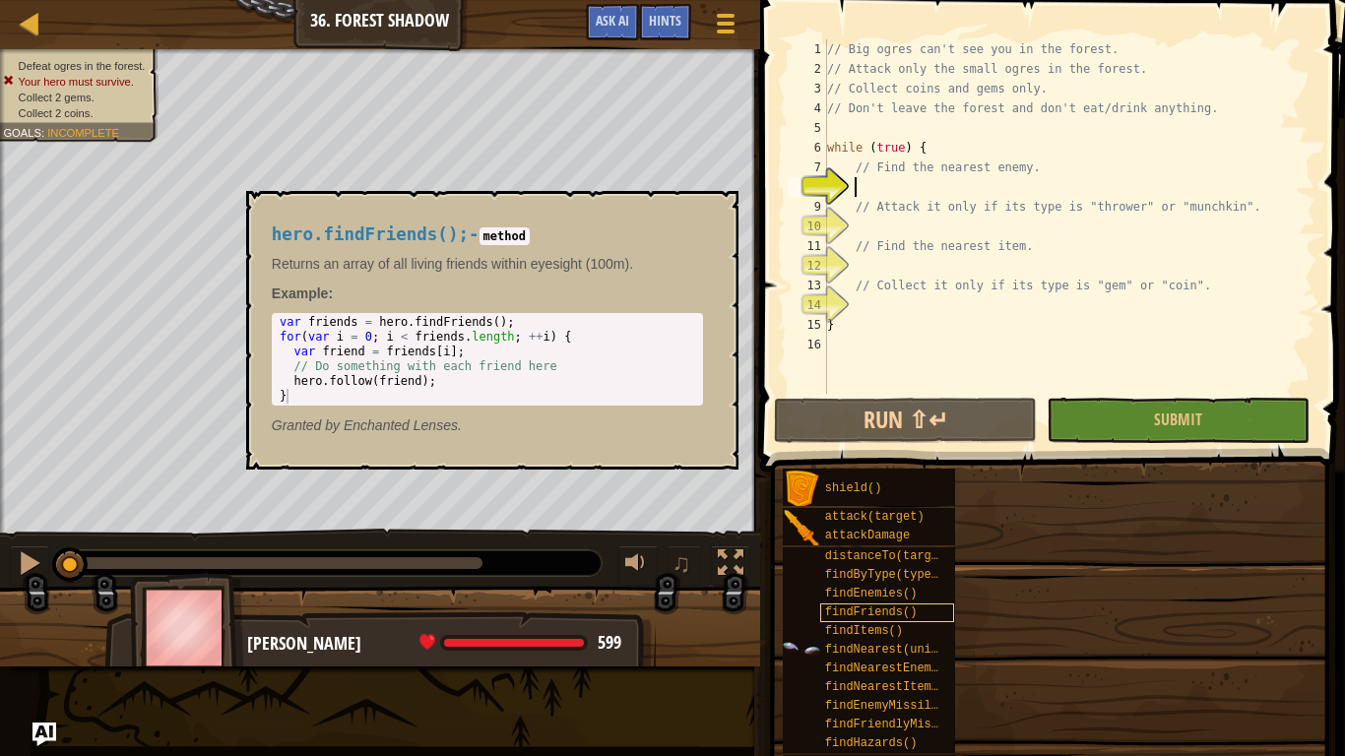
click at [866, 589] on span "findFriends()" at bounding box center [871, 613] width 93 height 14
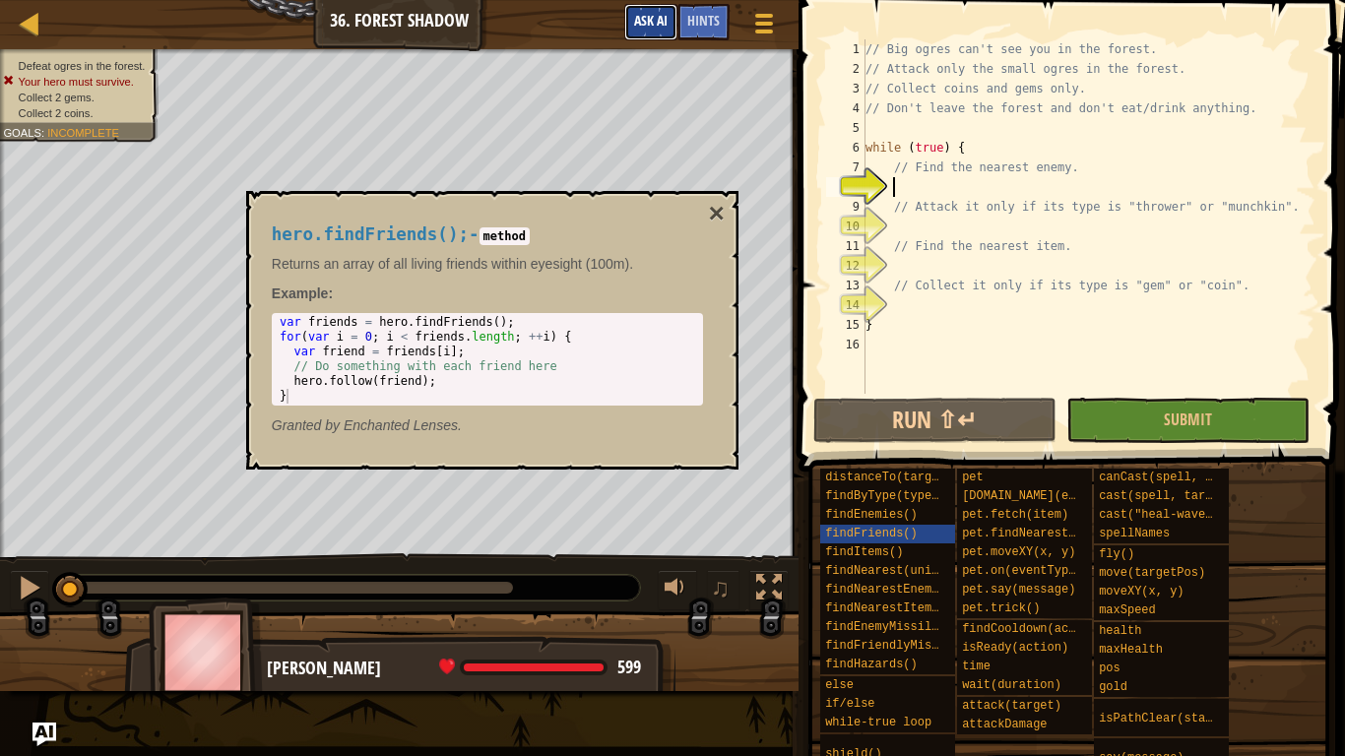
click at [652, 15] on span "Ask AI" at bounding box center [650, 20] width 33 height 19
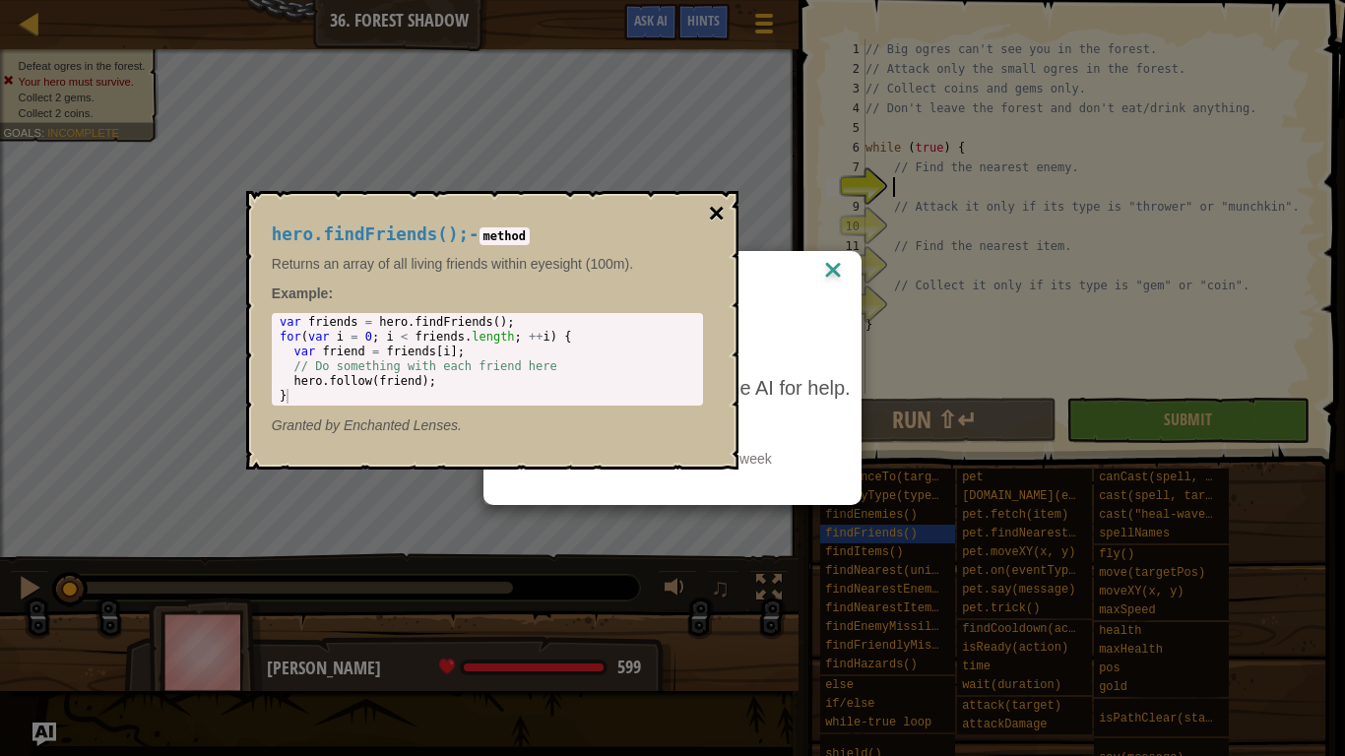
click at [713, 215] on button "×" at bounding box center [716, 214] width 16 height 28
click at [714, 204] on button "×" at bounding box center [716, 214] width 16 height 28
click at [840, 274] on img at bounding box center [833, 272] width 26 height 30
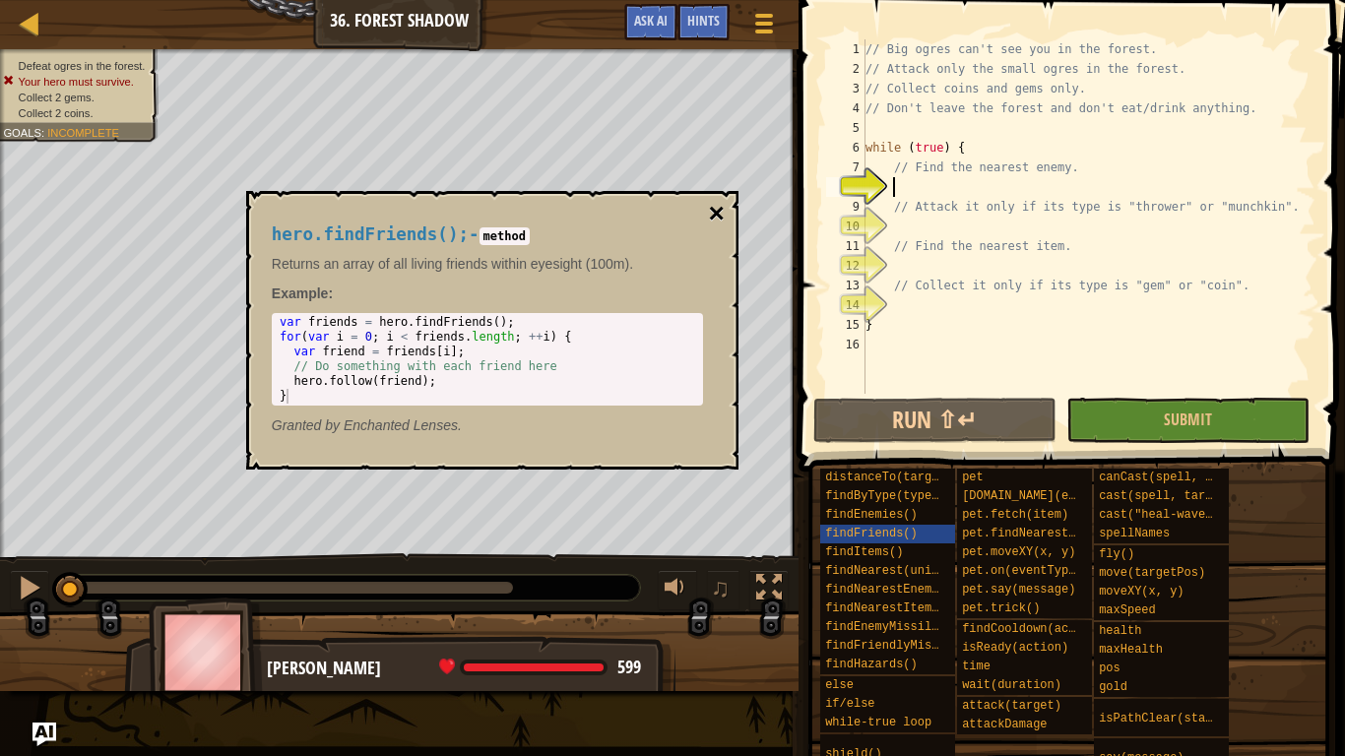
click at [717, 217] on button "×" at bounding box center [716, 214] width 16 height 28
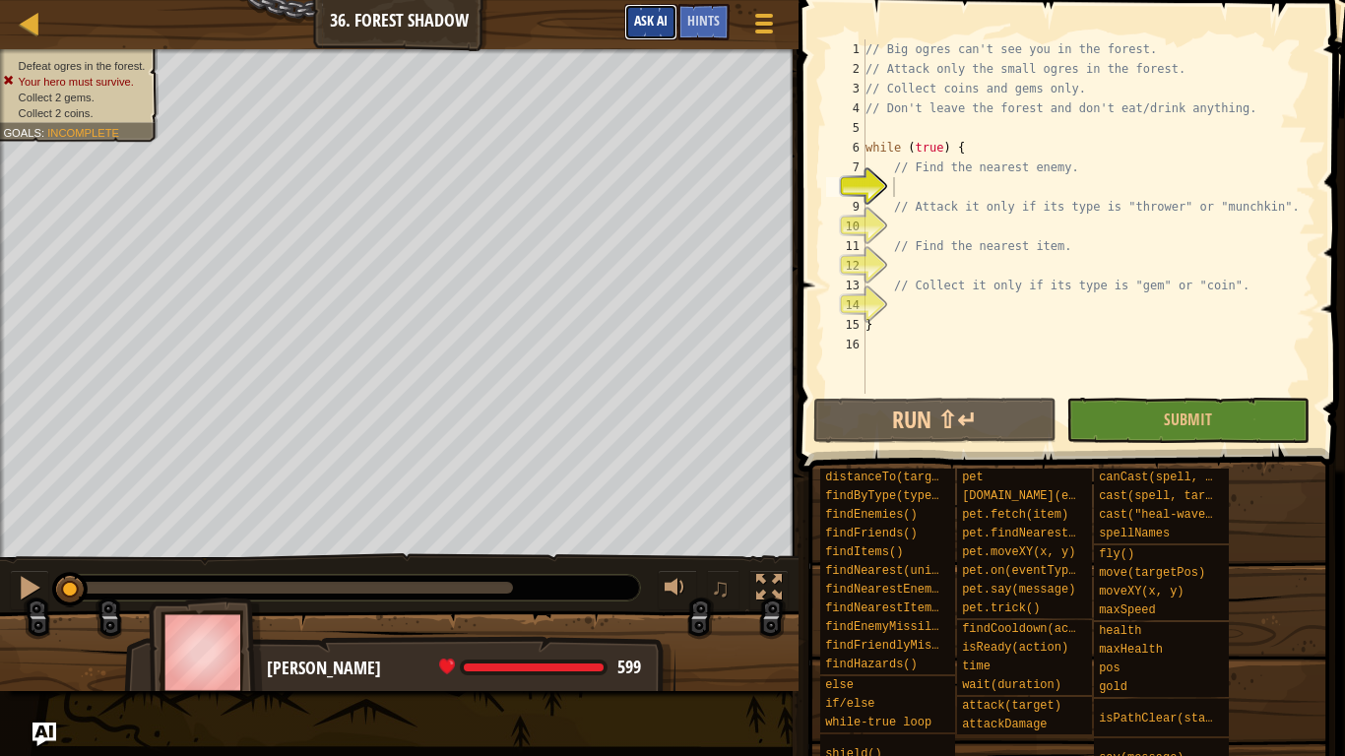
click at [642, 17] on span "Ask AI" at bounding box center [650, 20] width 33 height 19
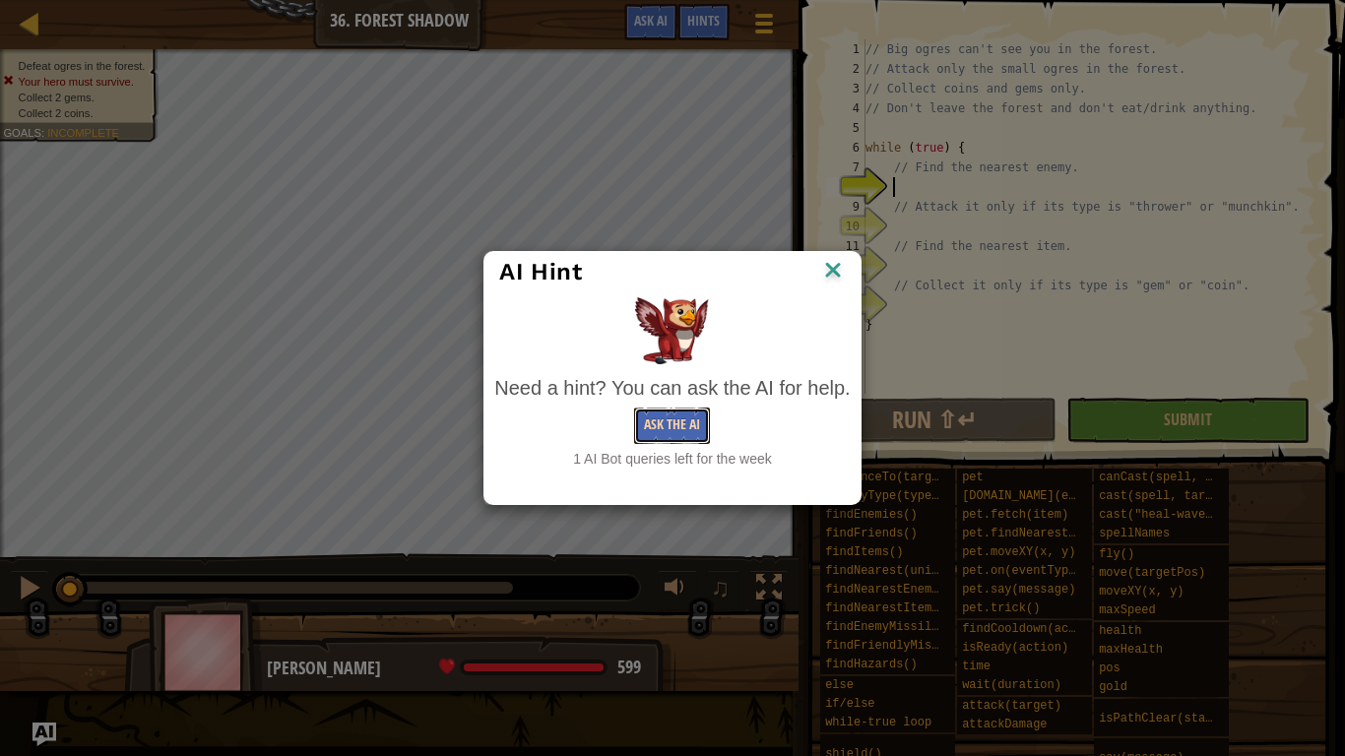
click at [696, 434] on button "Ask the AI" at bounding box center [672, 426] width 76 height 36
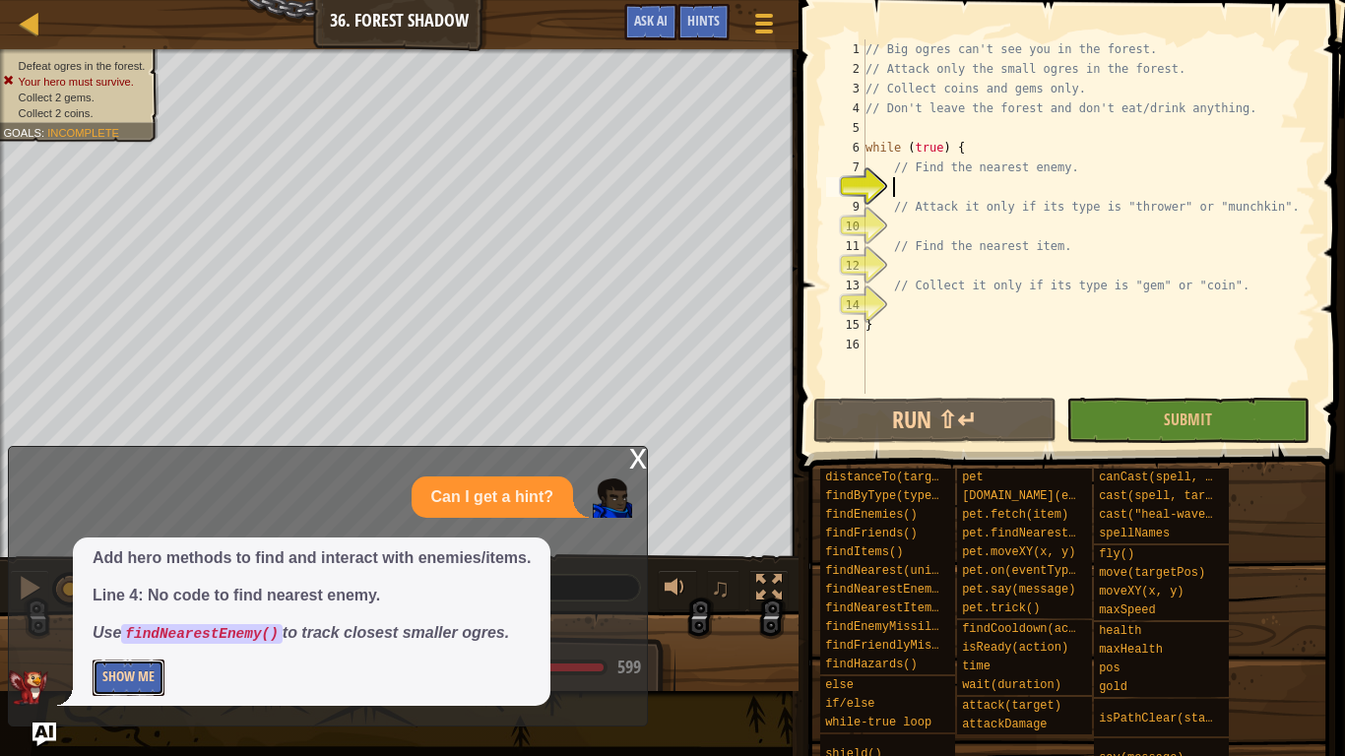
click at [117, 589] on button "Show Me" at bounding box center [129, 678] width 72 height 36
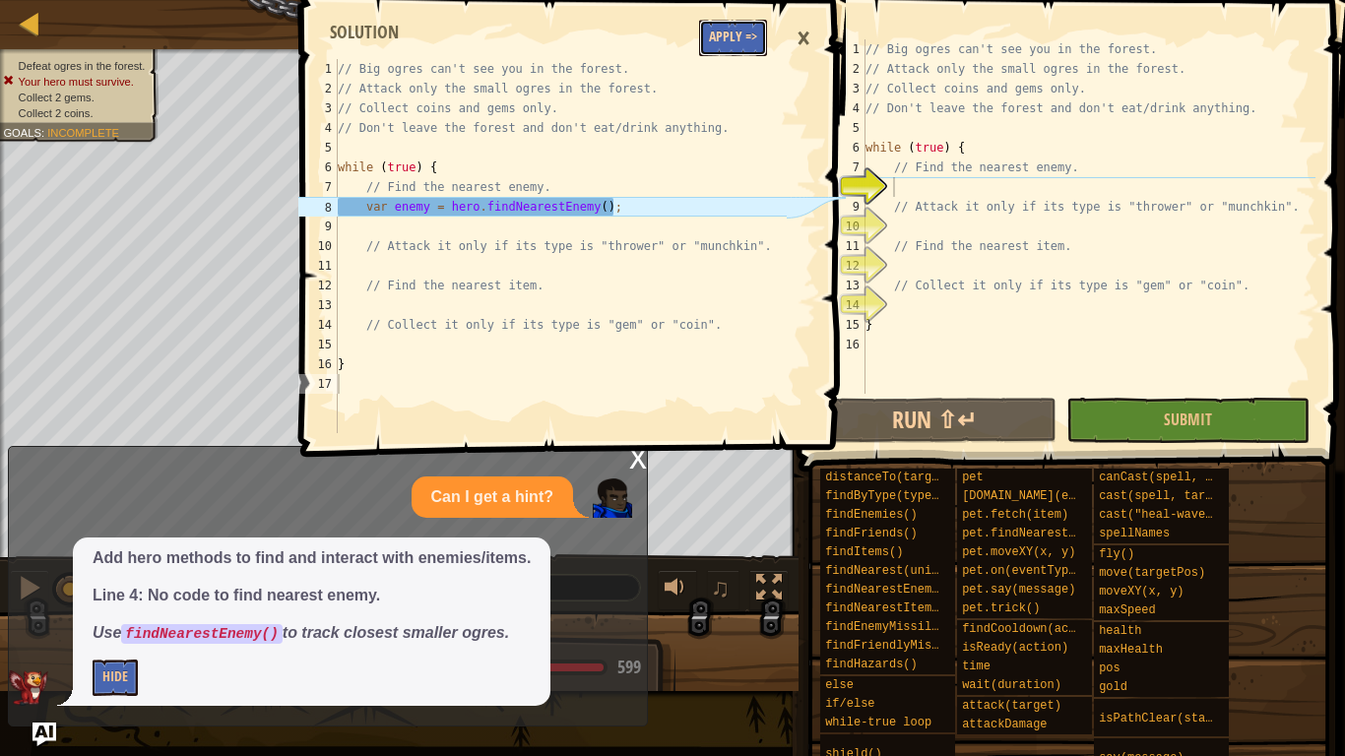
click at [748, 41] on button "Apply =>" at bounding box center [733, 38] width 68 height 36
